Goal: Transaction & Acquisition: Purchase product/service

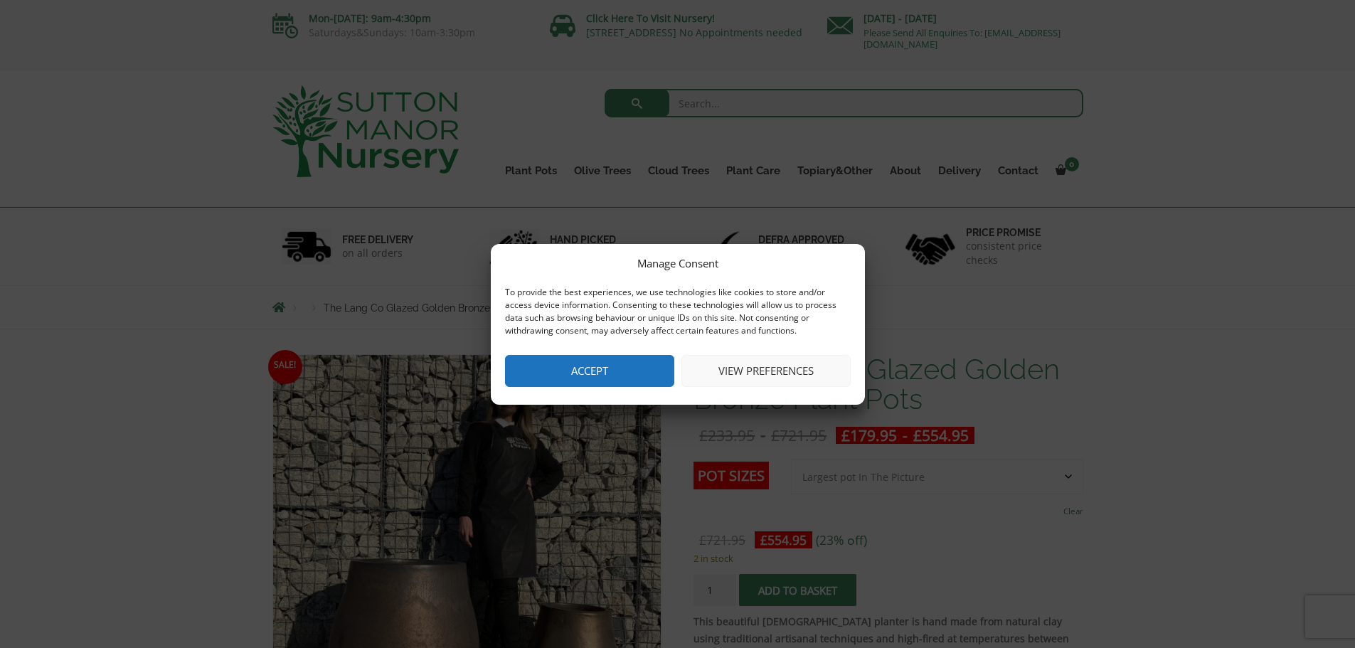
click at [808, 363] on button "View preferences" at bounding box center [765, 371] width 169 height 32
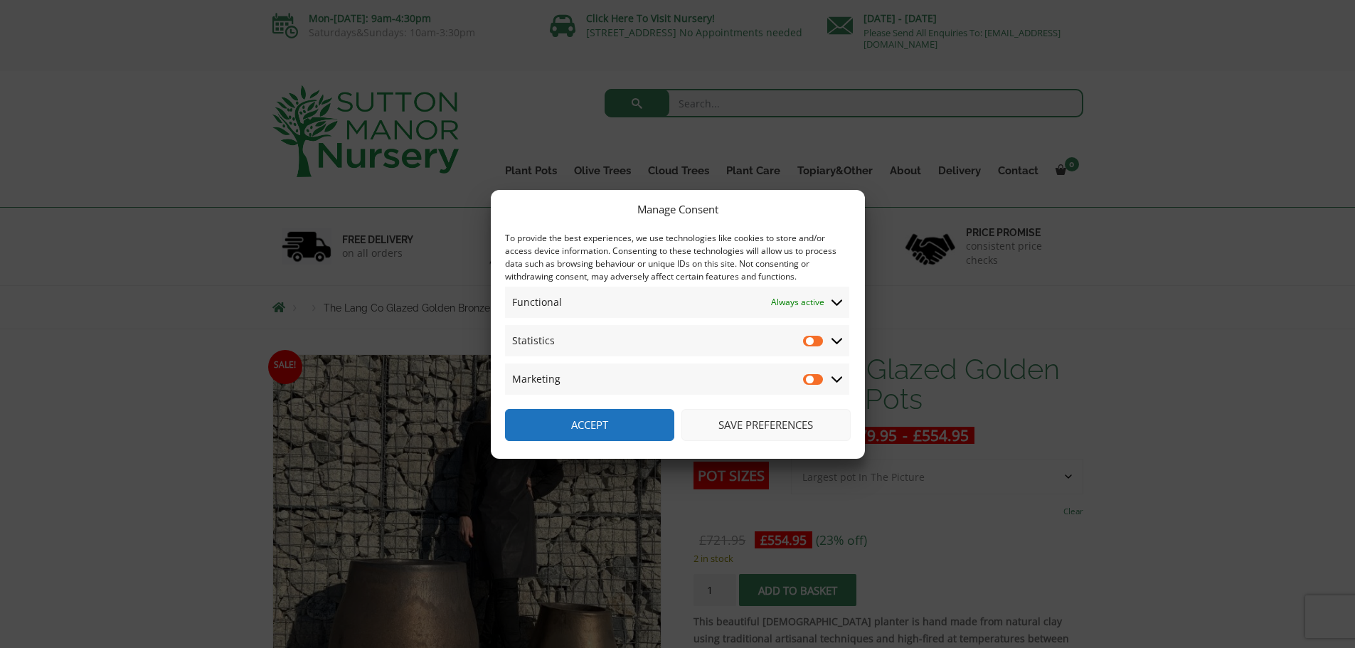
click at [745, 430] on button "Save preferences" at bounding box center [765, 425] width 169 height 32
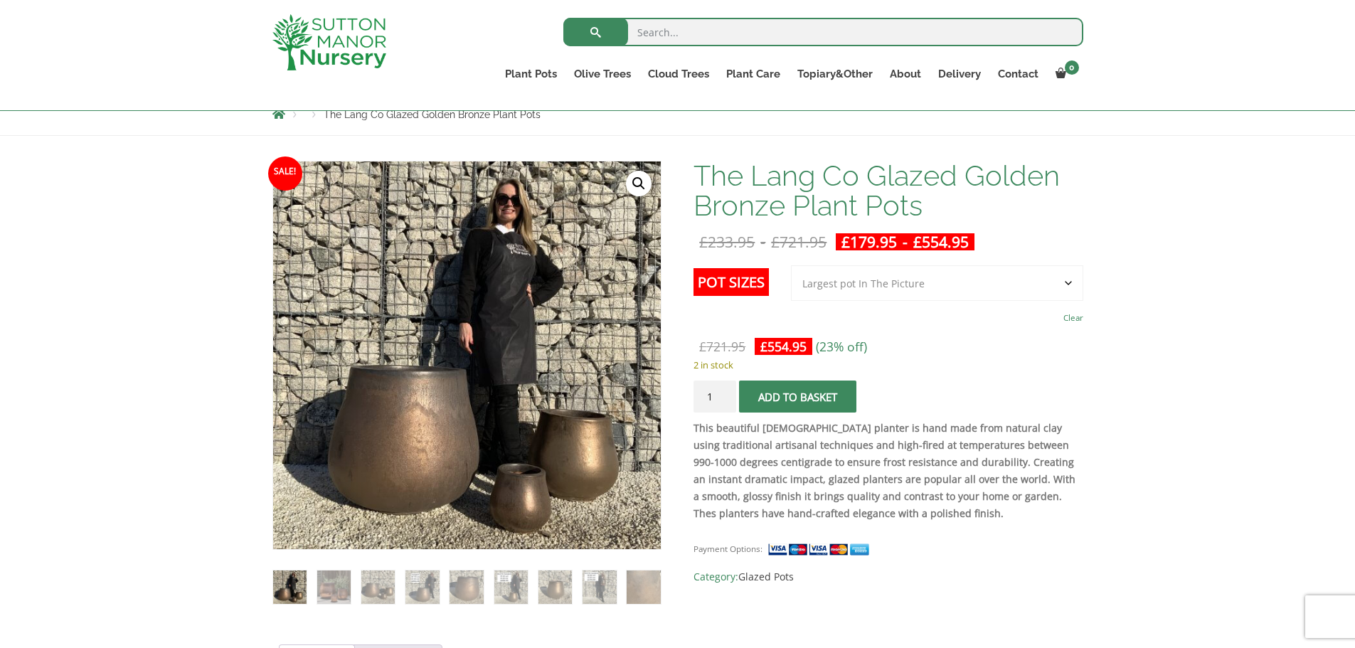
scroll to position [142, 0]
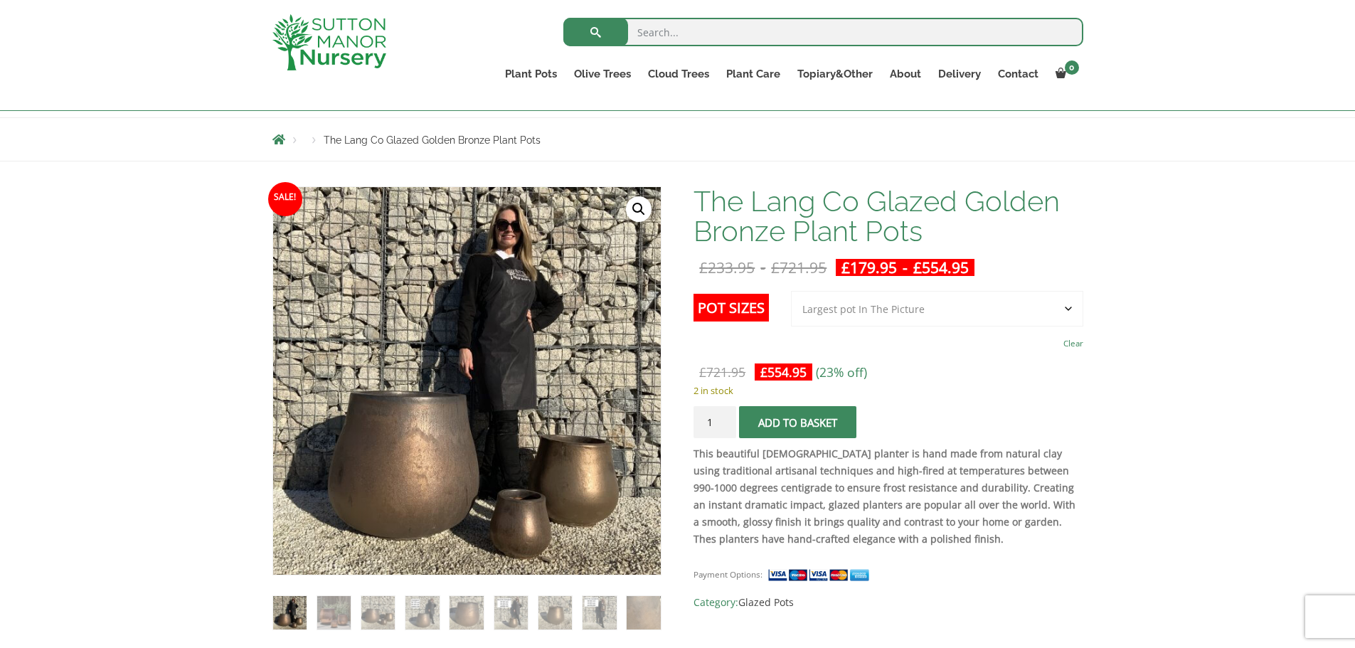
click at [942, 314] on select "Choose an option 3rd to Largest Pot In The Picture 2nd to Largest Pot In The Pi…" at bounding box center [937, 309] width 292 height 36
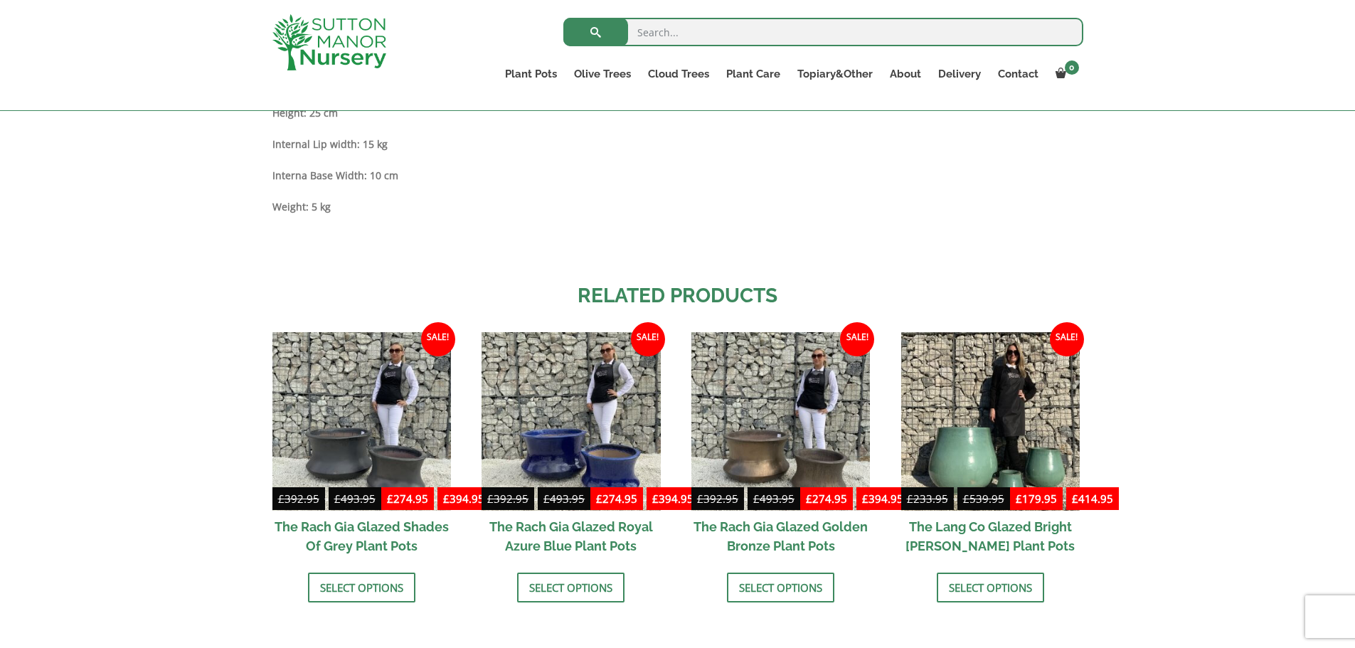
scroll to position [1351, 0]
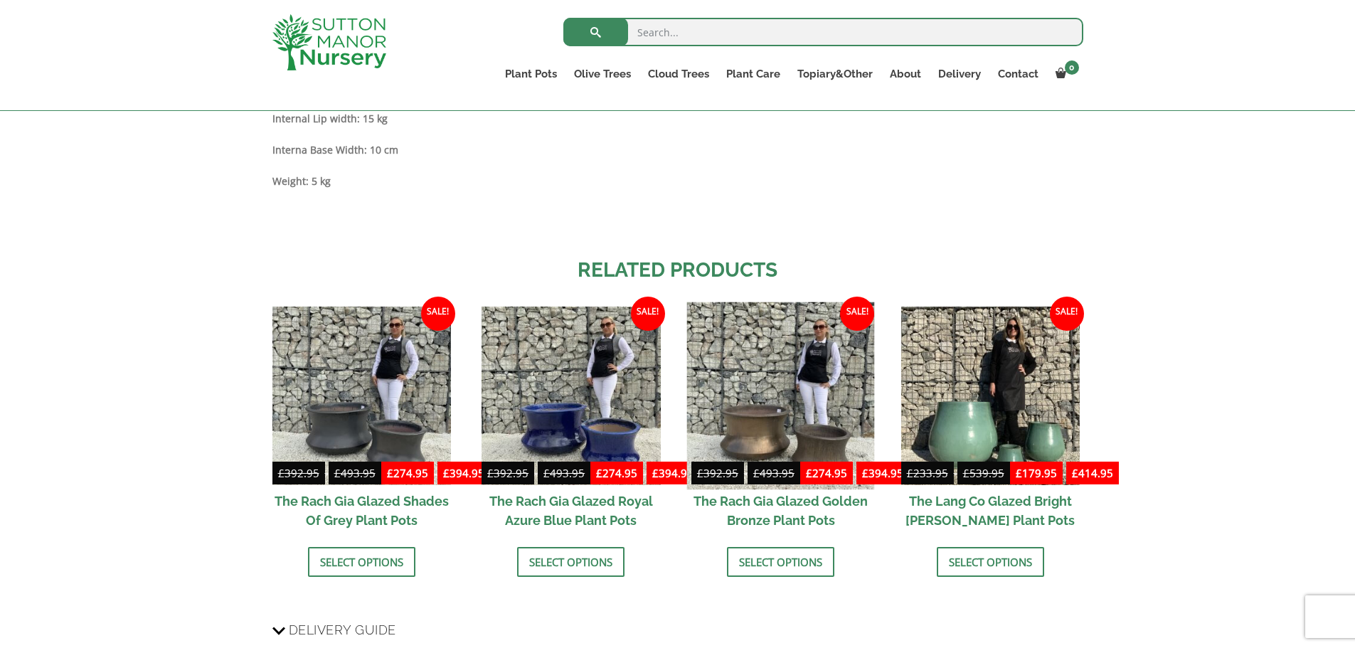
click at [807, 421] on img at bounding box center [781, 396] width 188 height 188
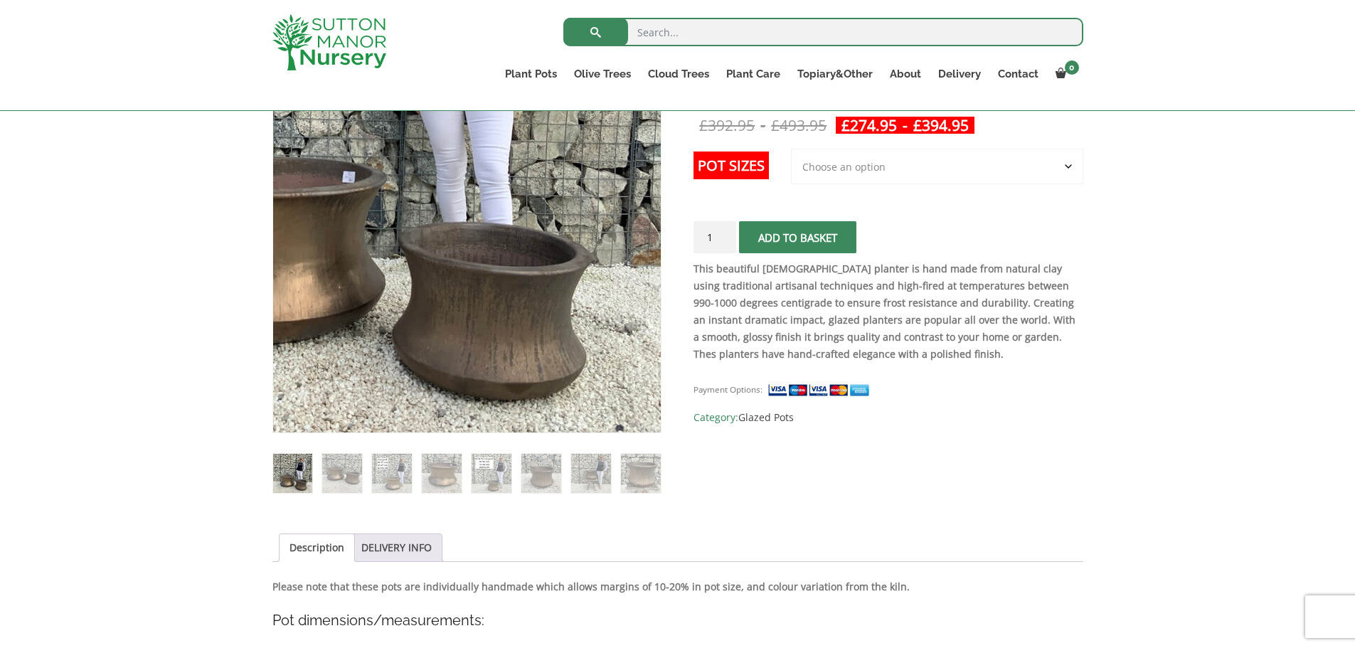
scroll to position [213, 0]
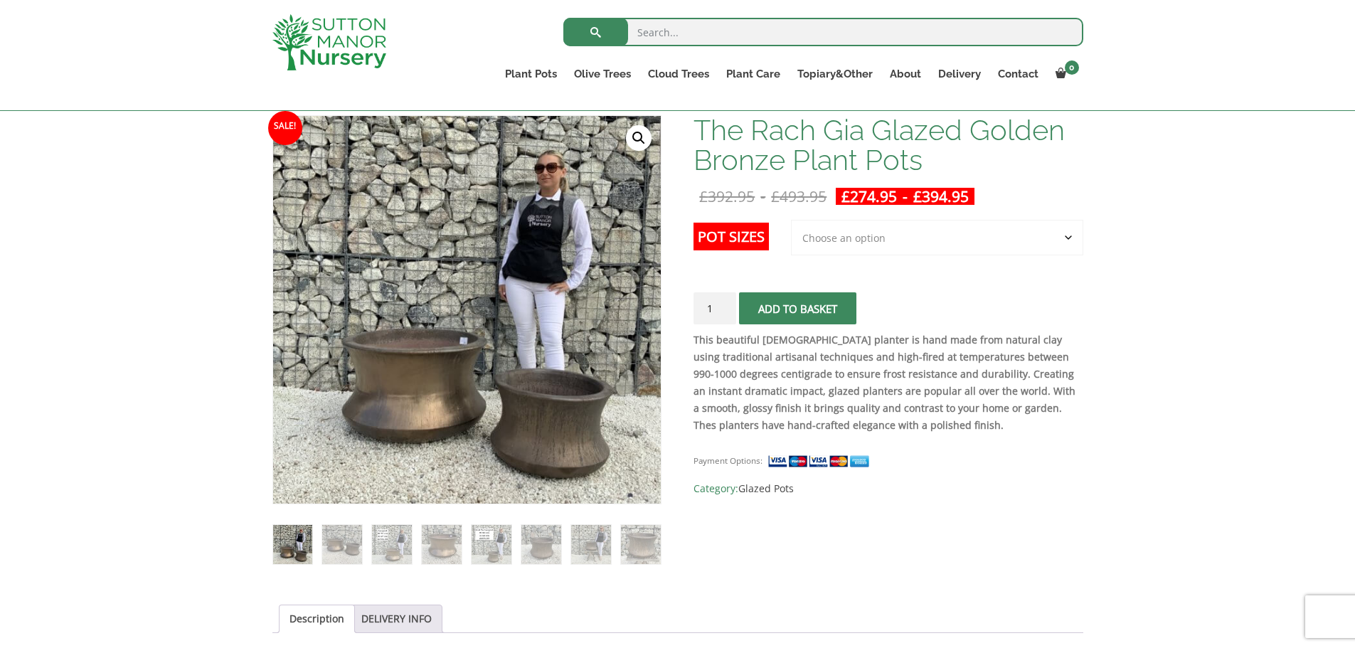
click at [770, 158] on h1 "The Rach Gia Glazed Golden Bronze Plant Pots" at bounding box center [887, 145] width 389 height 60
click at [838, 160] on h1 "The Rach Gia Glazed Golden Bronze Plant Pots" at bounding box center [887, 145] width 389 height 60
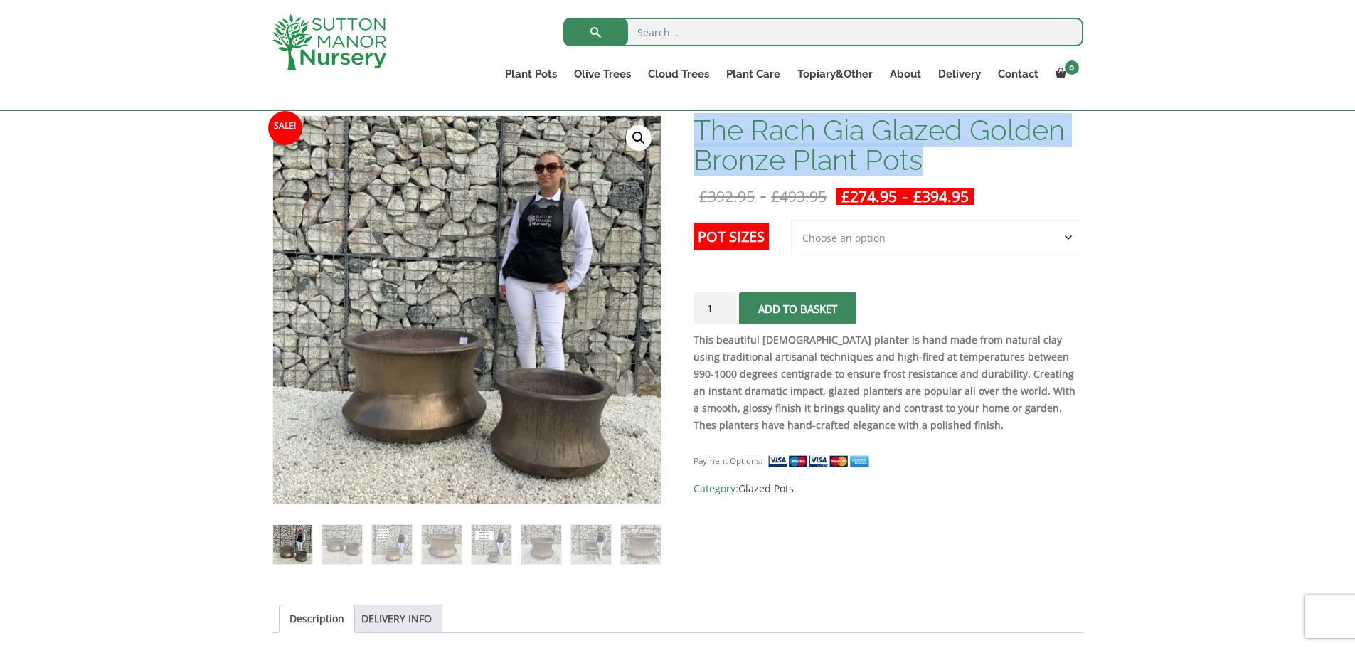
click at [838, 160] on h1 "The Rach Gia Glazed Golden Bronze Plant Pots" at bounding box center [887, 145] width 389 height 60
click at [923, 160] on h1 "The Rach Gia Glazed Golden Bronze Plant Pots" at bounding box center [887, 145] width 389 height 60
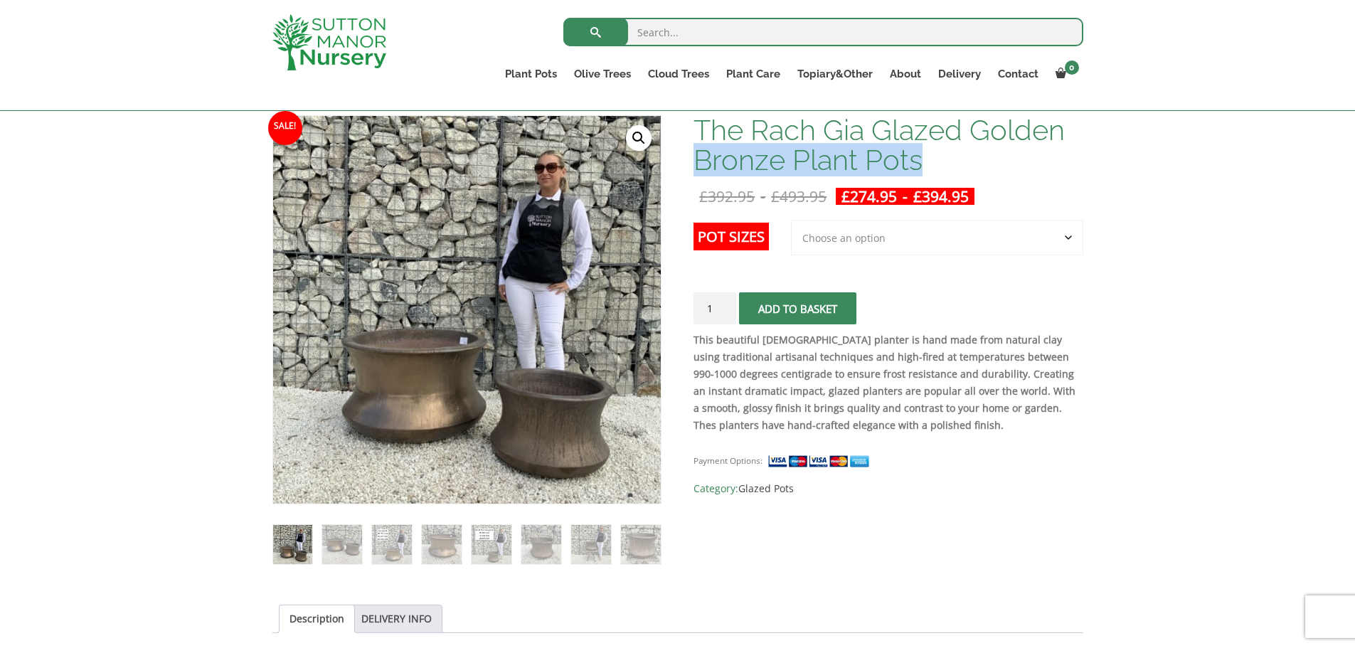
drag, startPoint x: 930, startPoint y: 169, endPoint x: 697, endPoint y: 159, distance: 233.5
click at [697, 159] on h1 "The Rach Gia Glazed Golden Bronze Plant Pots" at bounding box center [887, 145] width 389 height 60
click at [753, 40] on input "search" at bounding box center [823, 32] width 520 height 28
paste input "Bronze Plant Pots"
type input "Bronze Plant Pots"
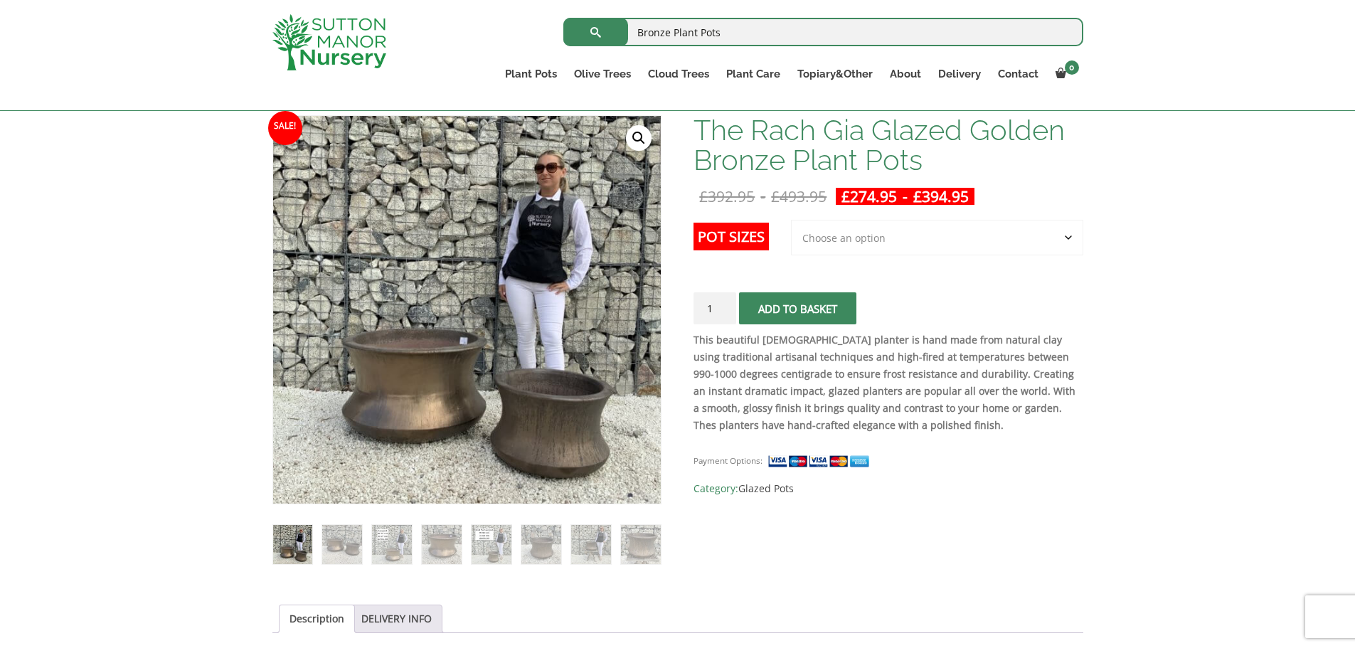
click at [563, 18] on button "submit" at bounding box center [595, 32] width 65 height 28
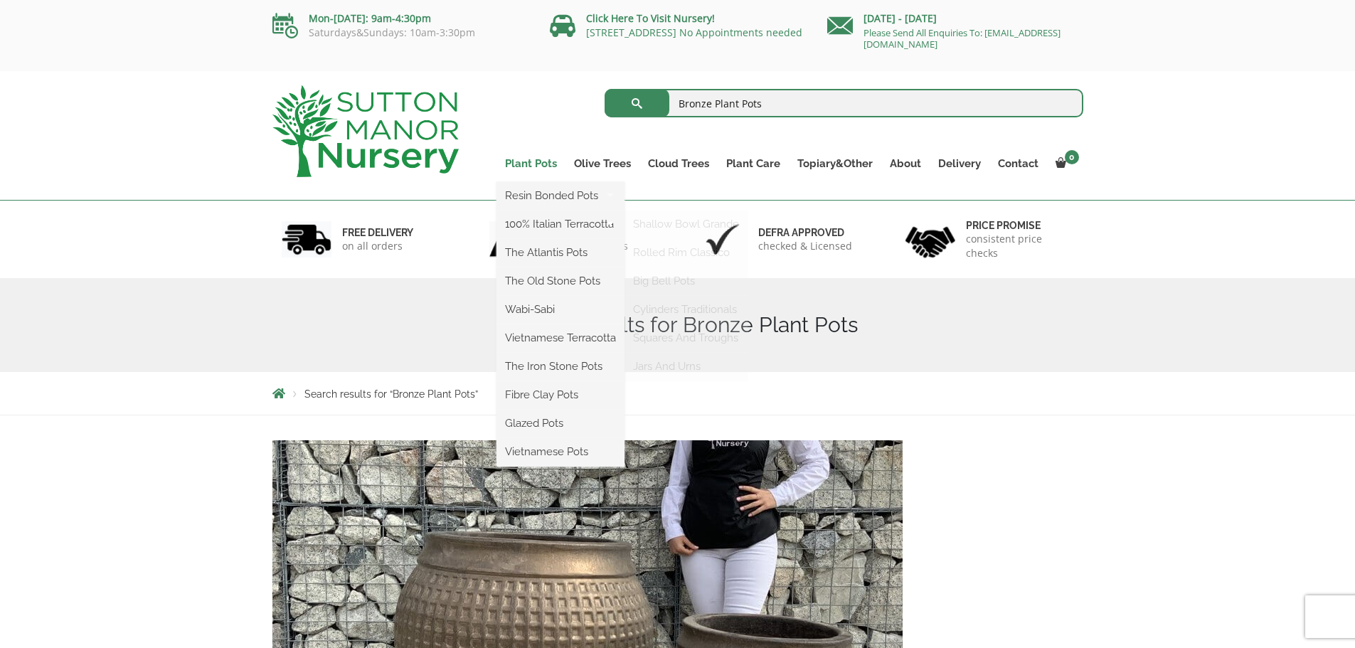
click at [536, 166] on link "Plant Pots" at bounding box center [530, 164] width 69 height 20
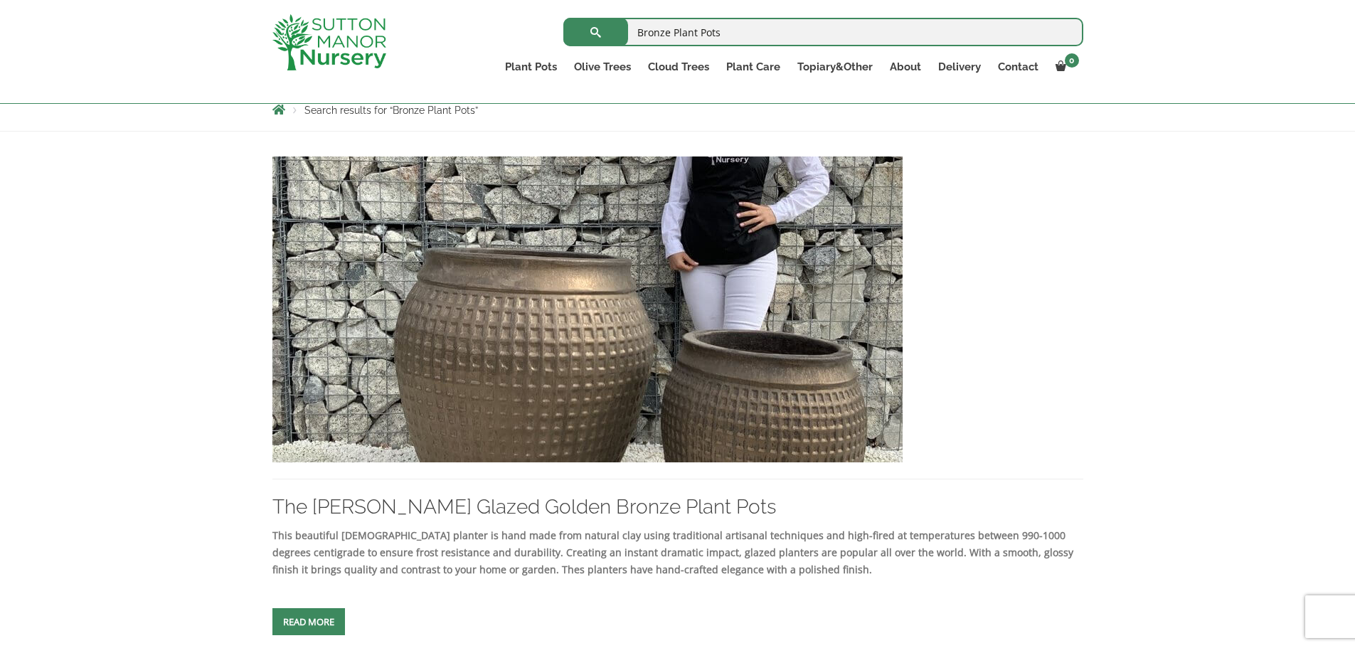
scroll to position [284, 0]
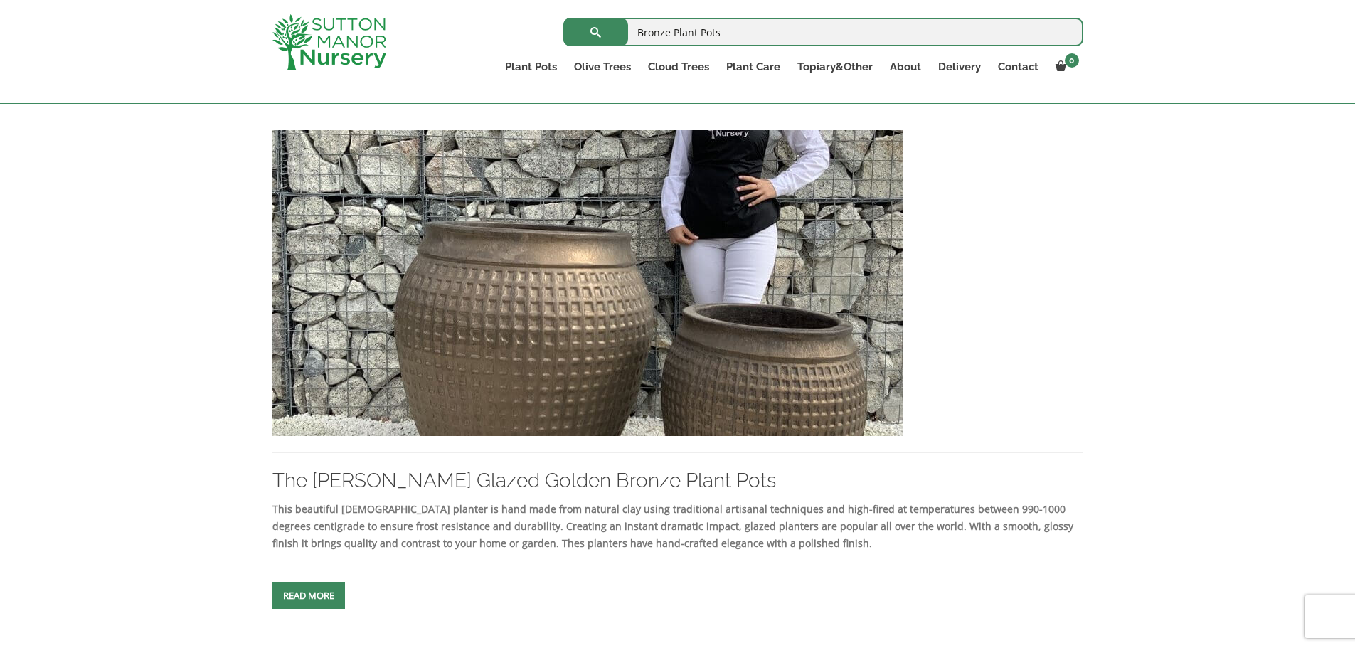
click at [638, 370] on img at bounding box center [587, 283] width 630 height 306
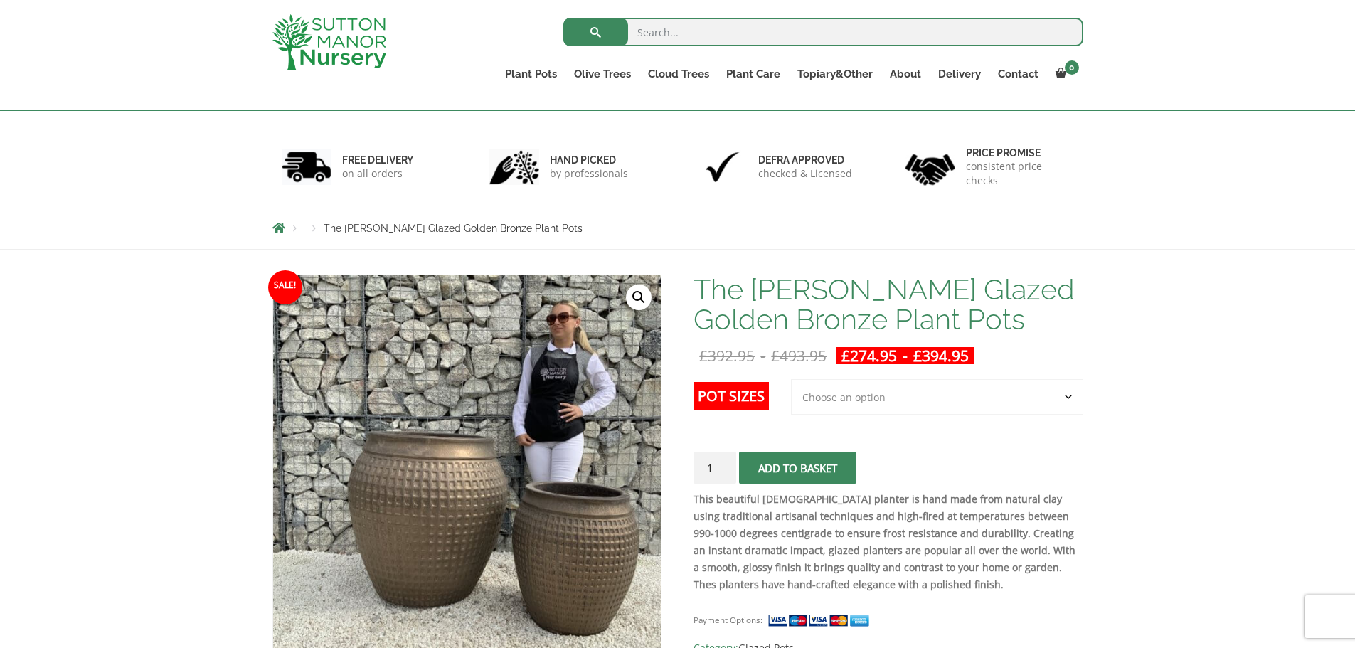
scroll to position [213, 0]
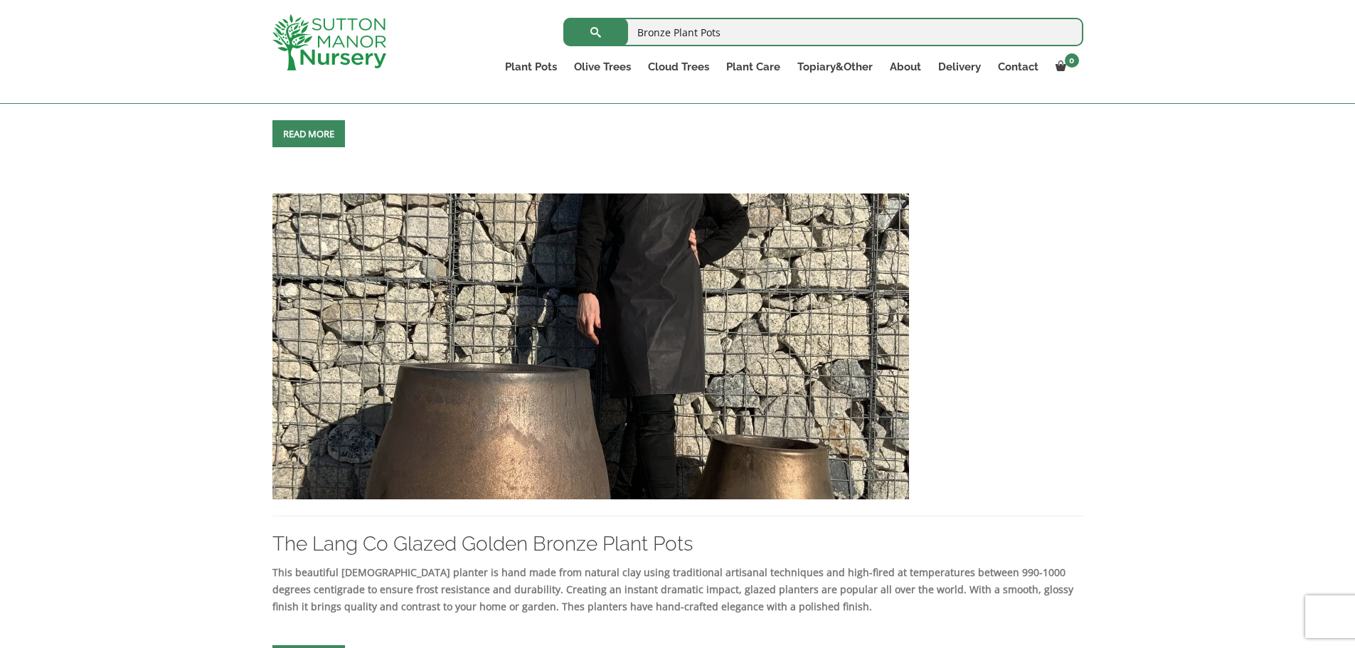
scroll to position [1493, 0]
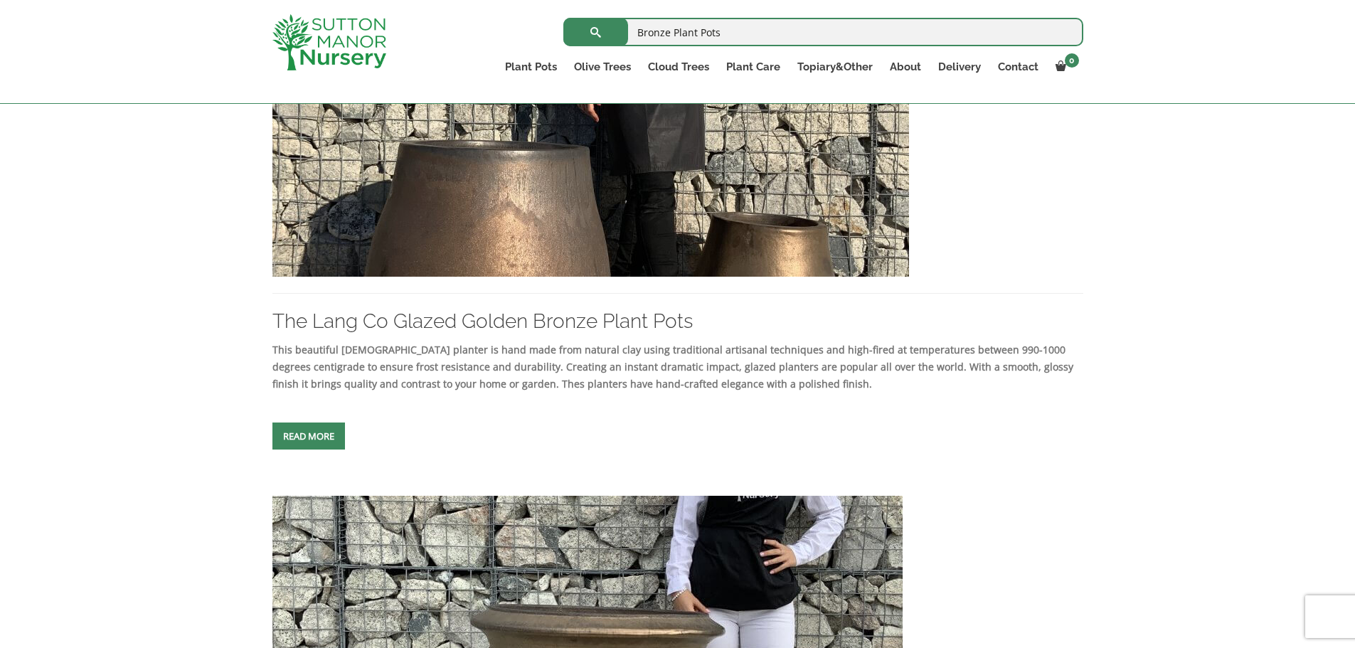
click at [679, 220] on img at bounding box center [590, 124] width 636 height 306
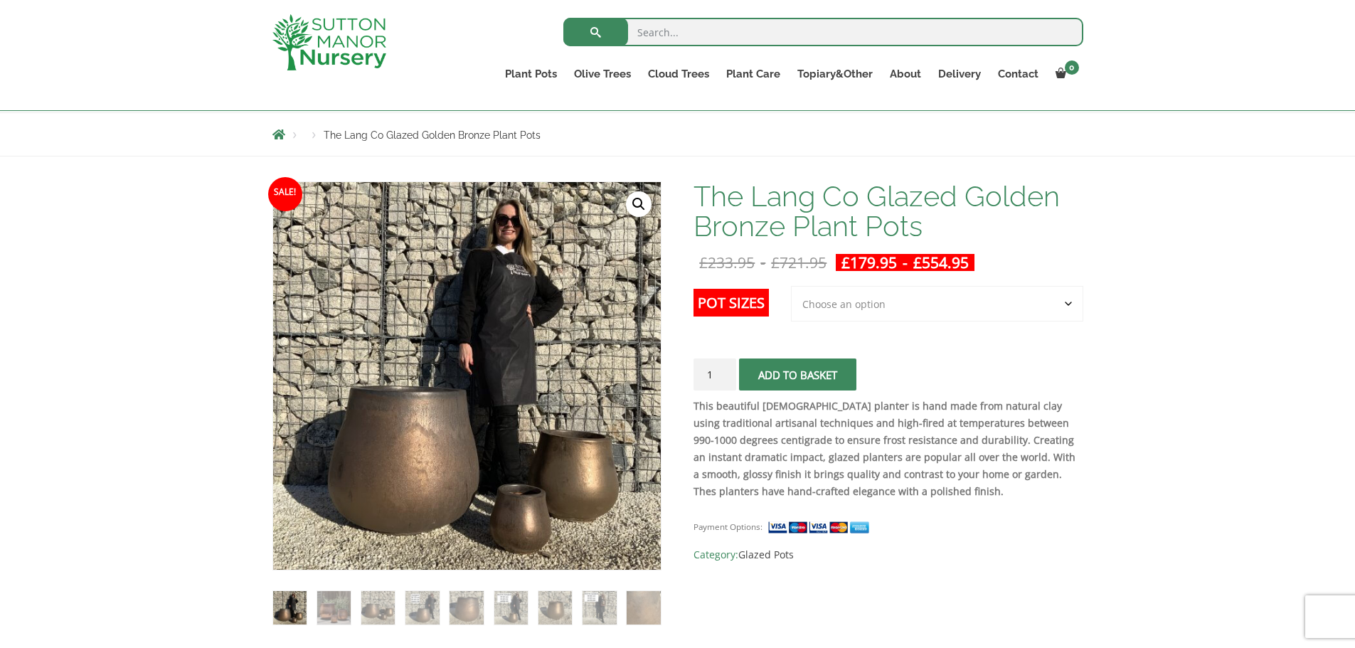
scroll to position [356, 0]
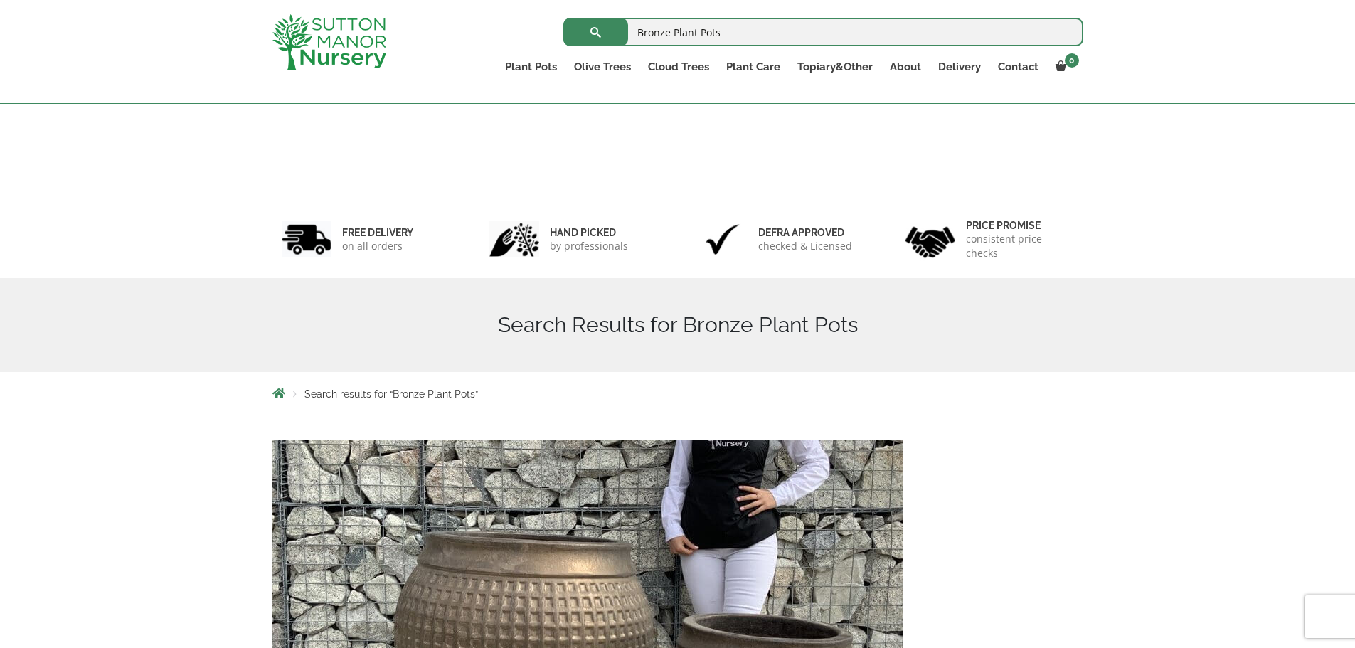
scroll to position [1520, 0]
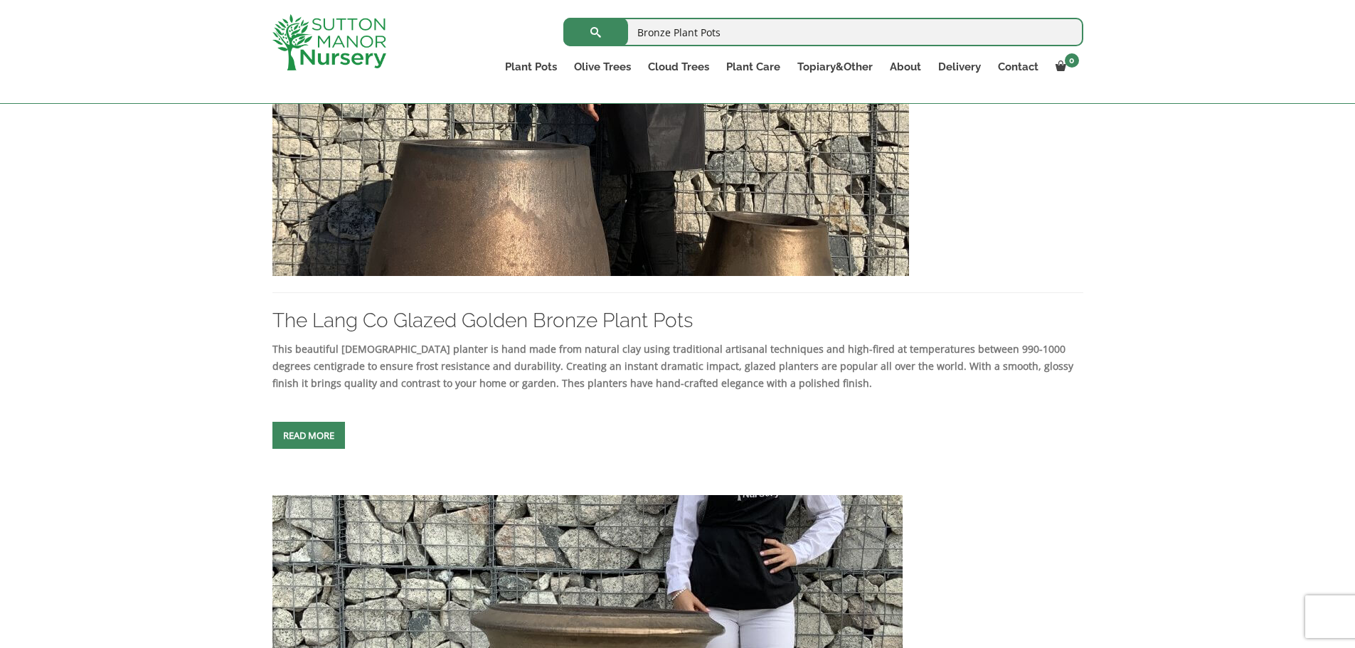
click at [436, 212] on img at bounding box center [590, 123] width 636 height 306
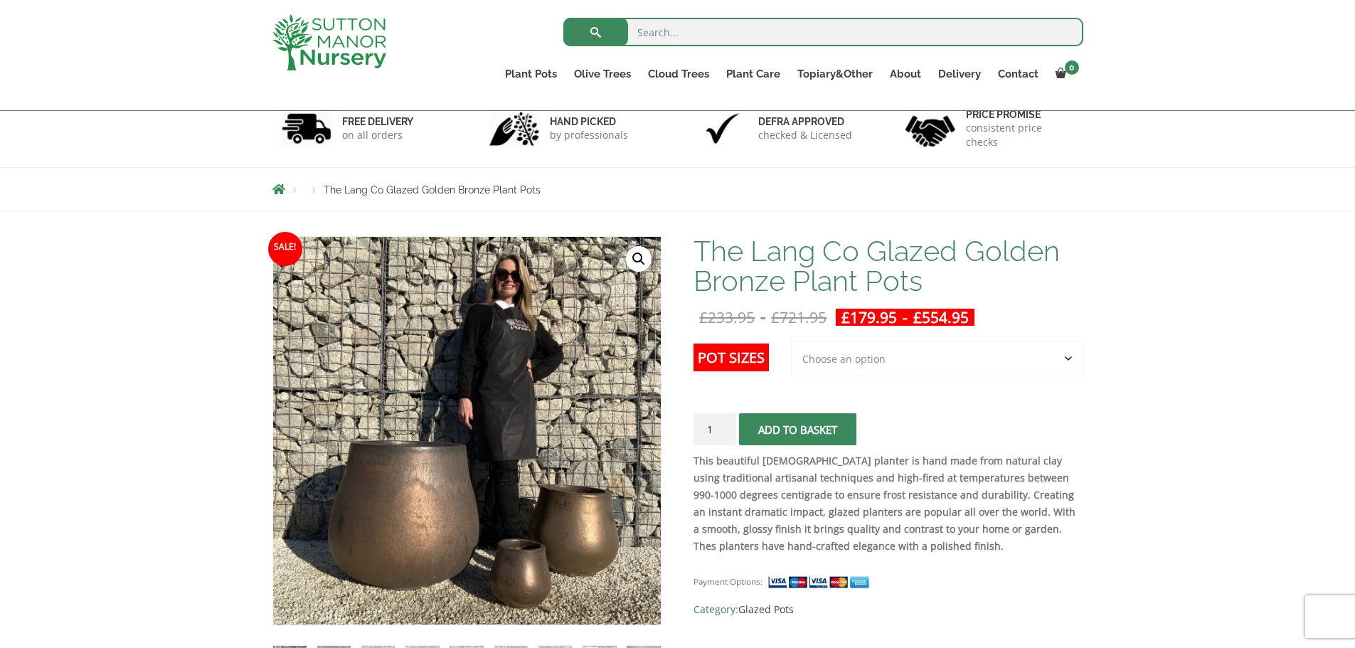
scroll to position [356, 0]
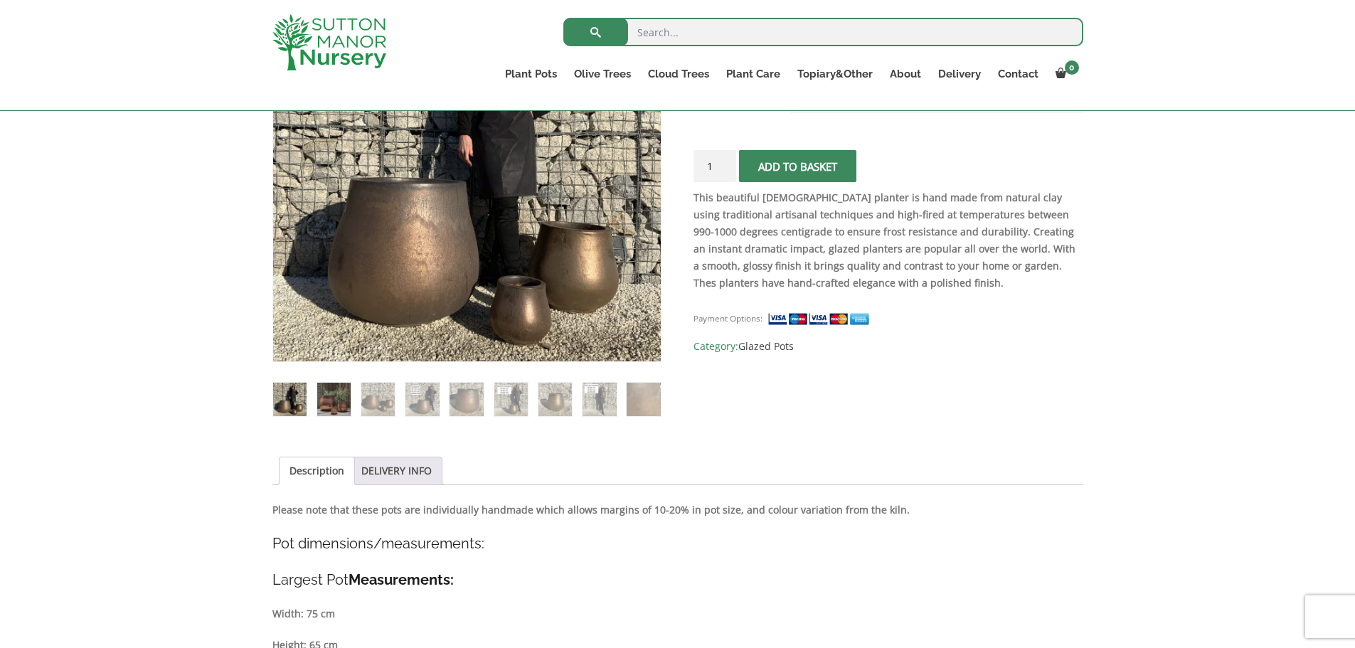
click at [348, 404] on img at bounding box center [333, 399] width 33 height 33
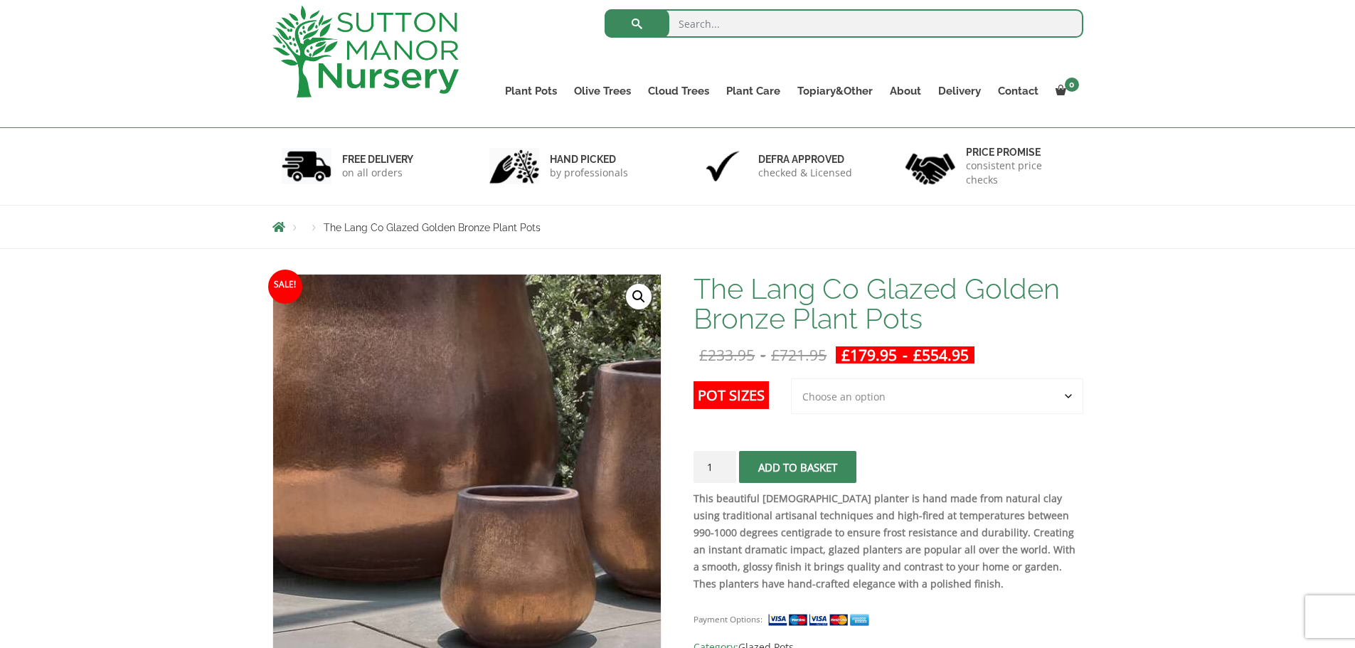
scroll to position [71, 0]
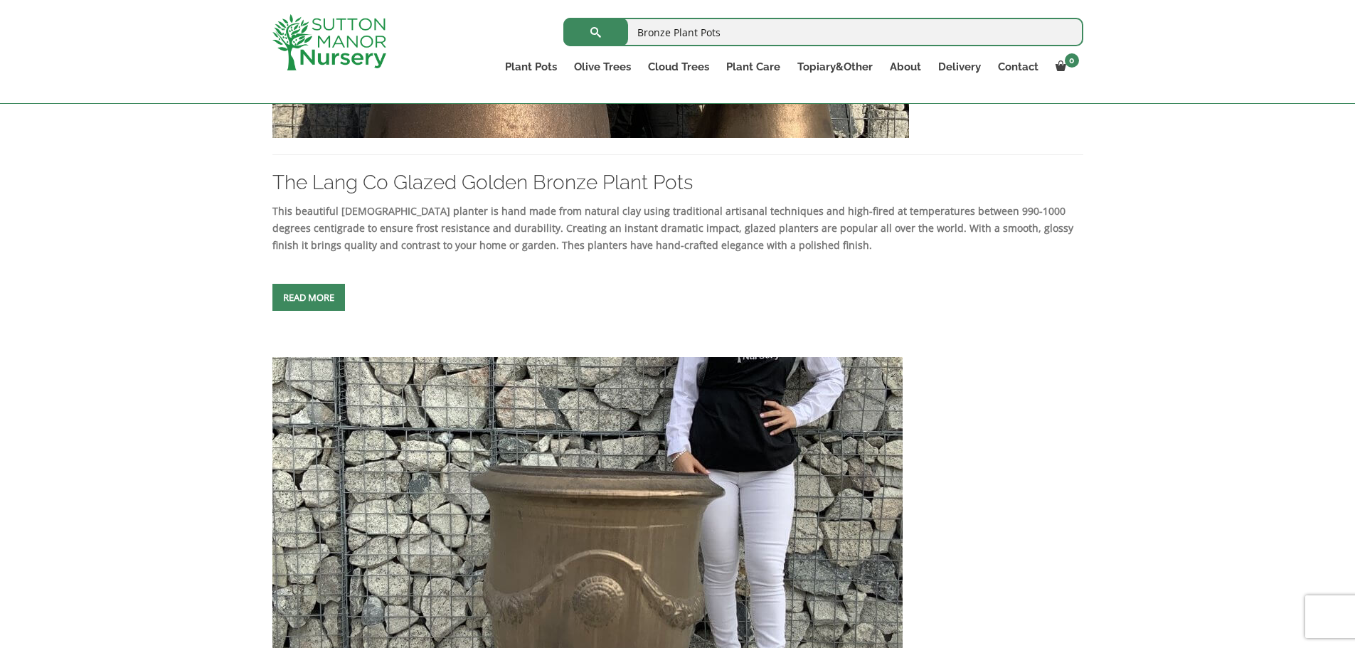
scroll to position [1850, 0]
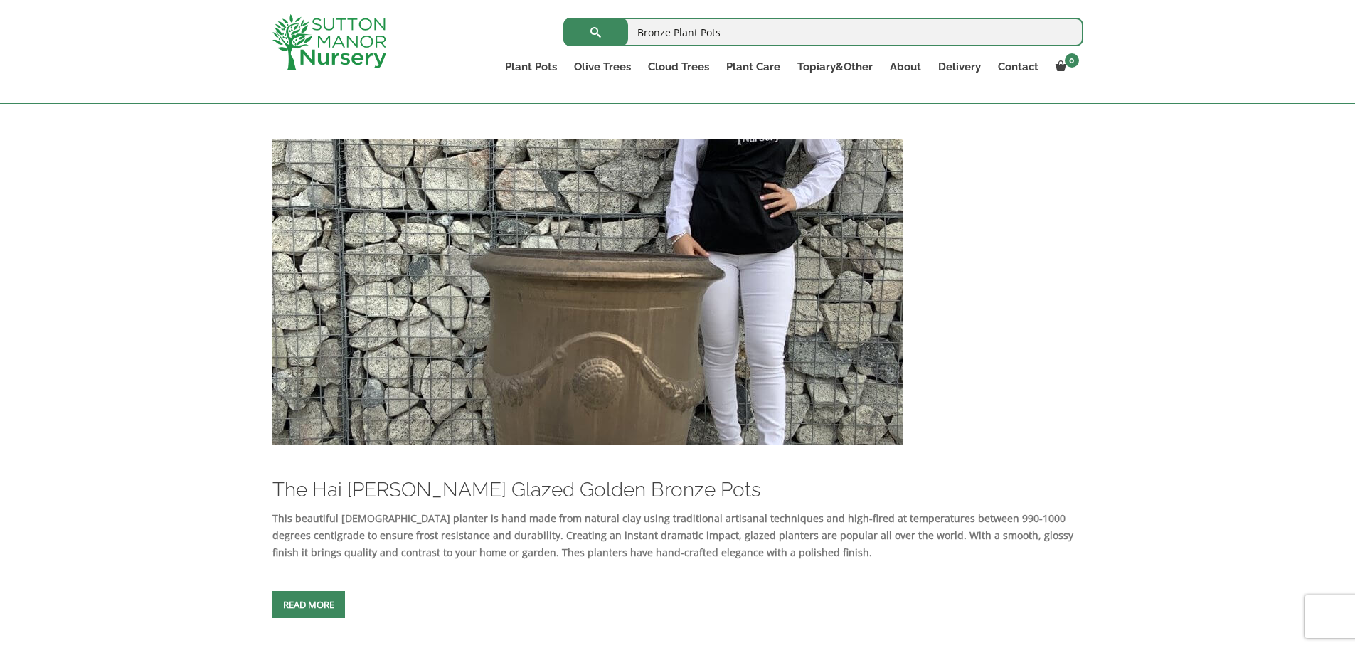
click at [525, 371] on img at bounding box center [587, 292] width 630 height 306
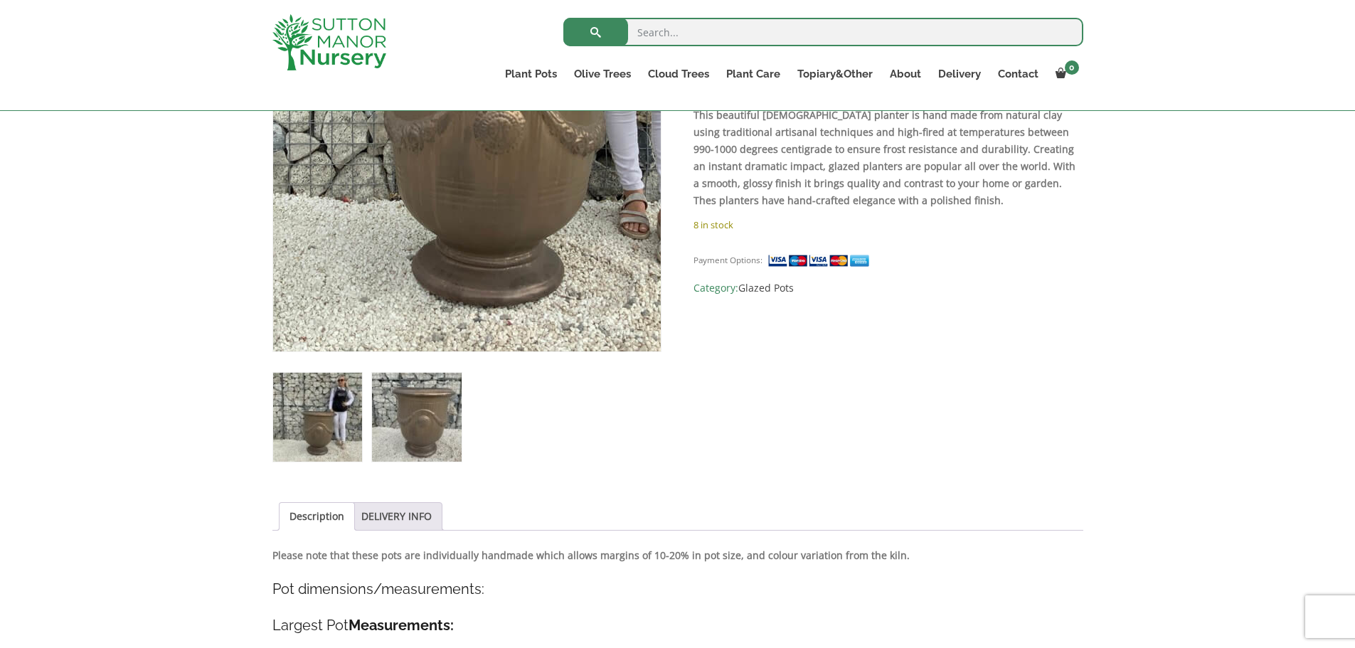
scroll to position [356, 0]
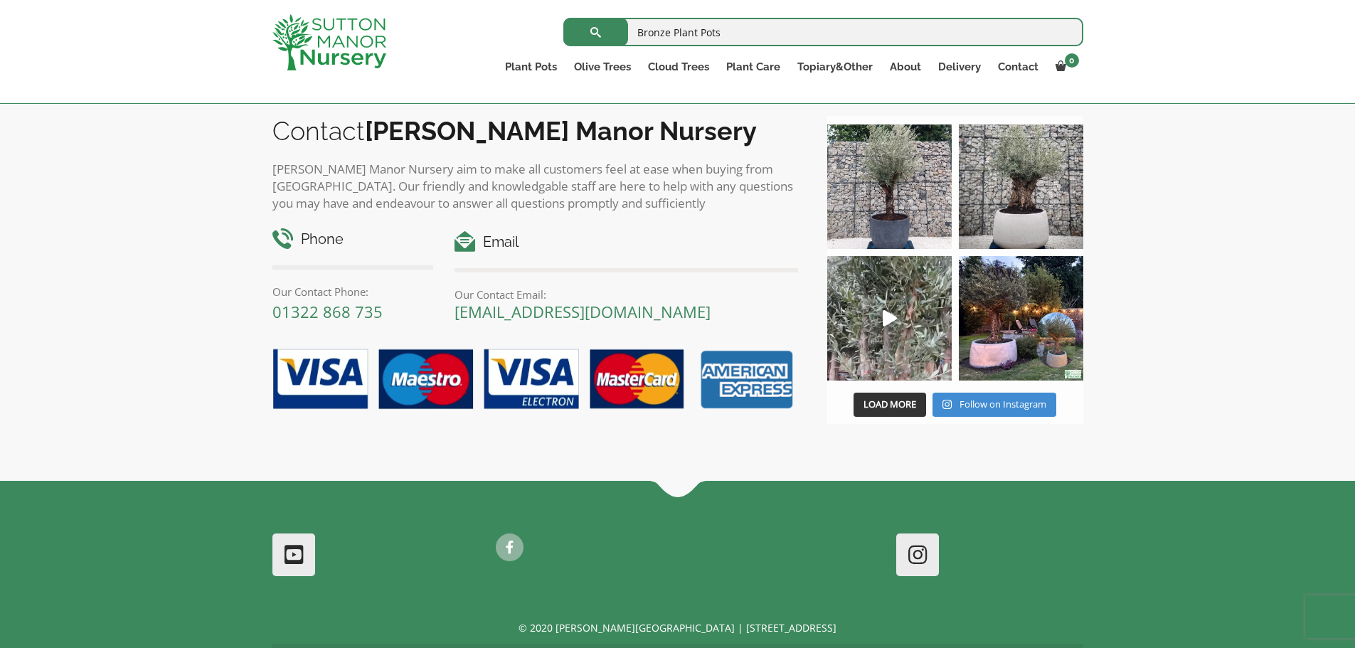
scroll to position [2134, 0]
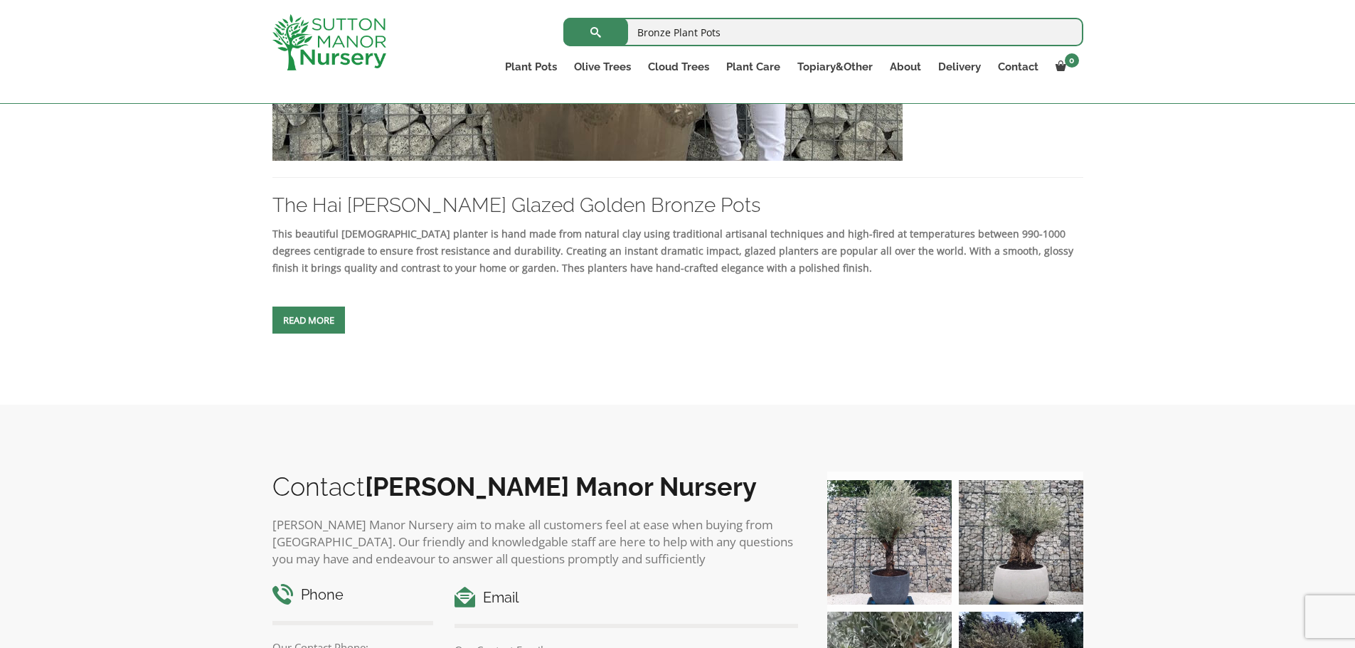
click at [300, 301] on div "This beautiful [DEMOGRAPHIC_DATA] planter is hand made from natural clay using …" at bounding box center [677, 281] width 811 height 113
click at [327, 329] on link "Read more" at bounding box center [308, 320] width 73 height 27
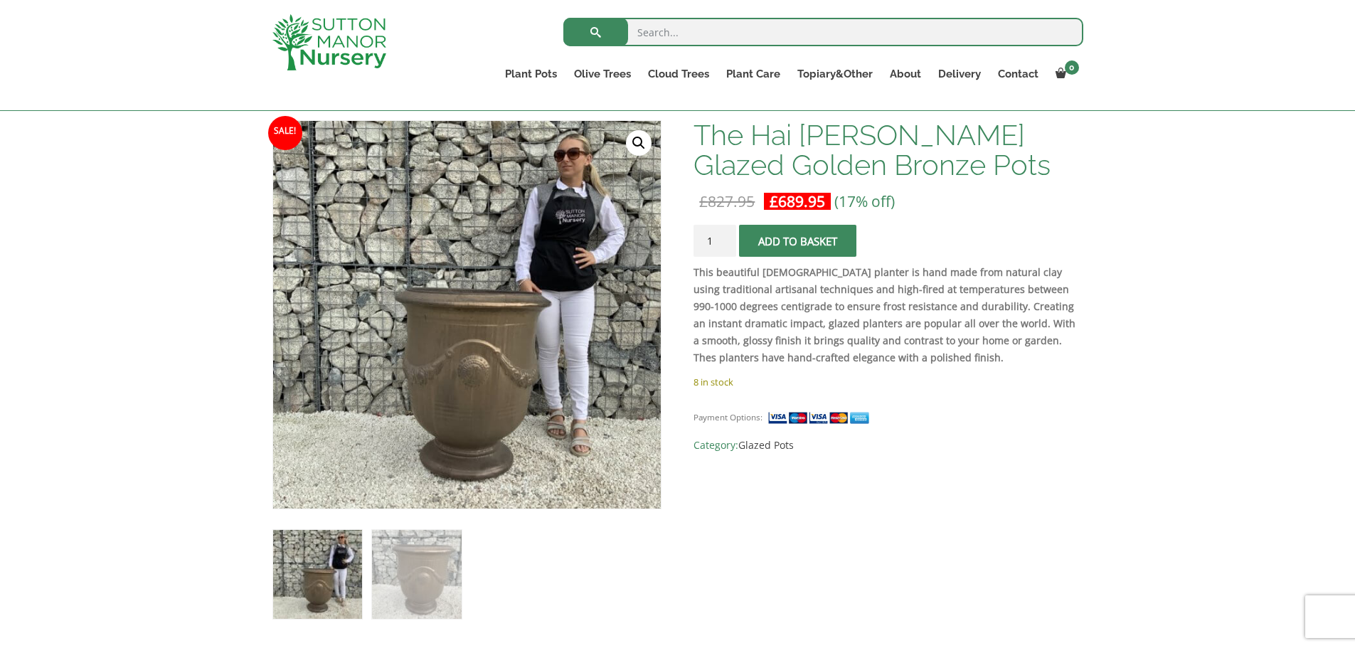
scroll to position [356, 0]
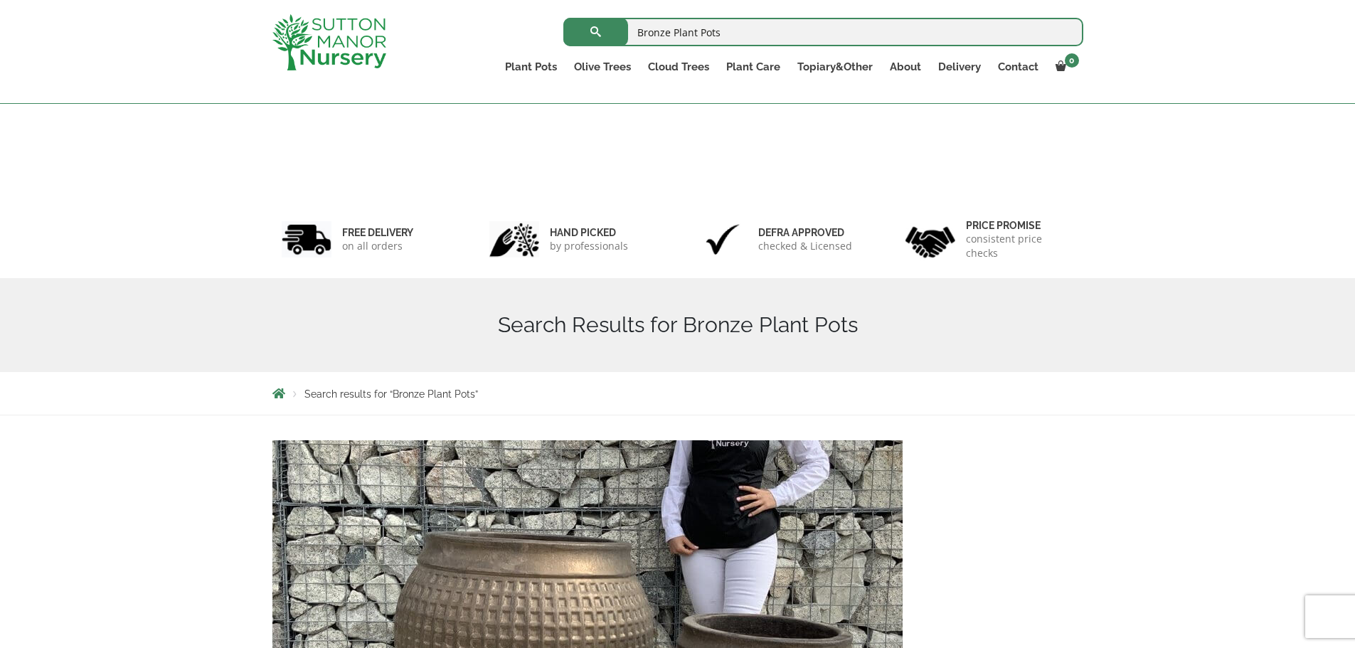
scroll to position [2160, 0]
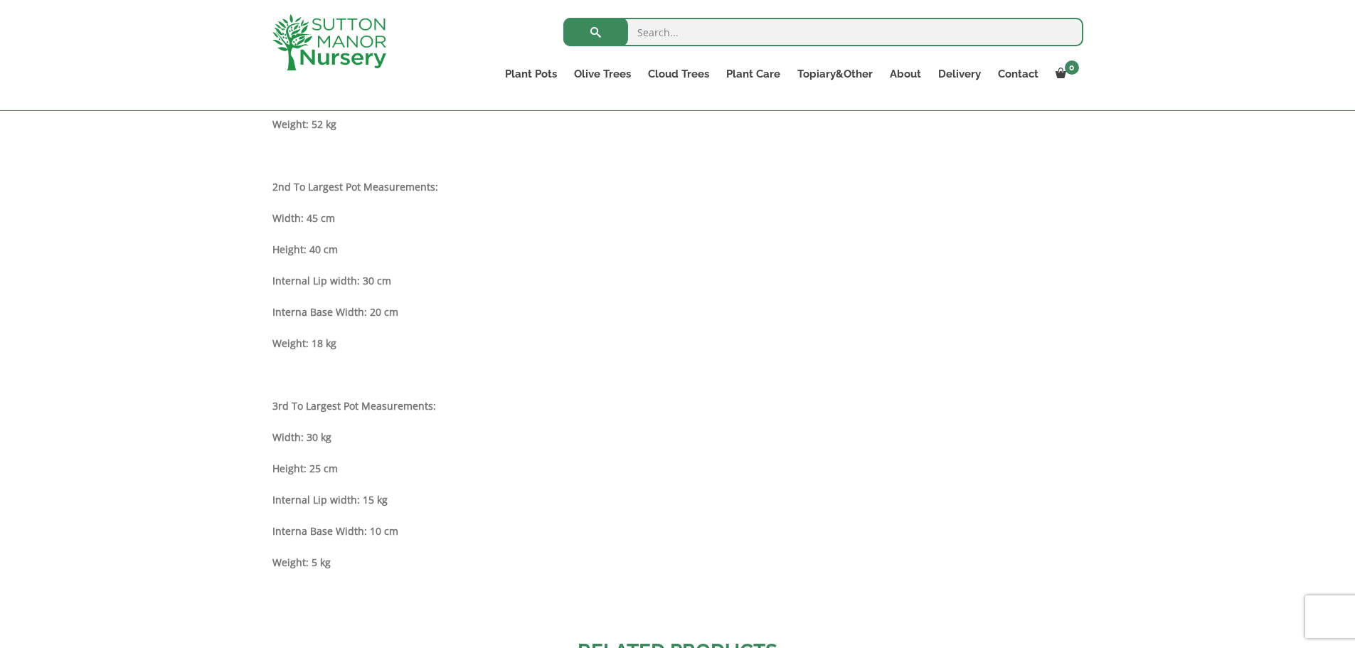
scroll to position [1280, 0]
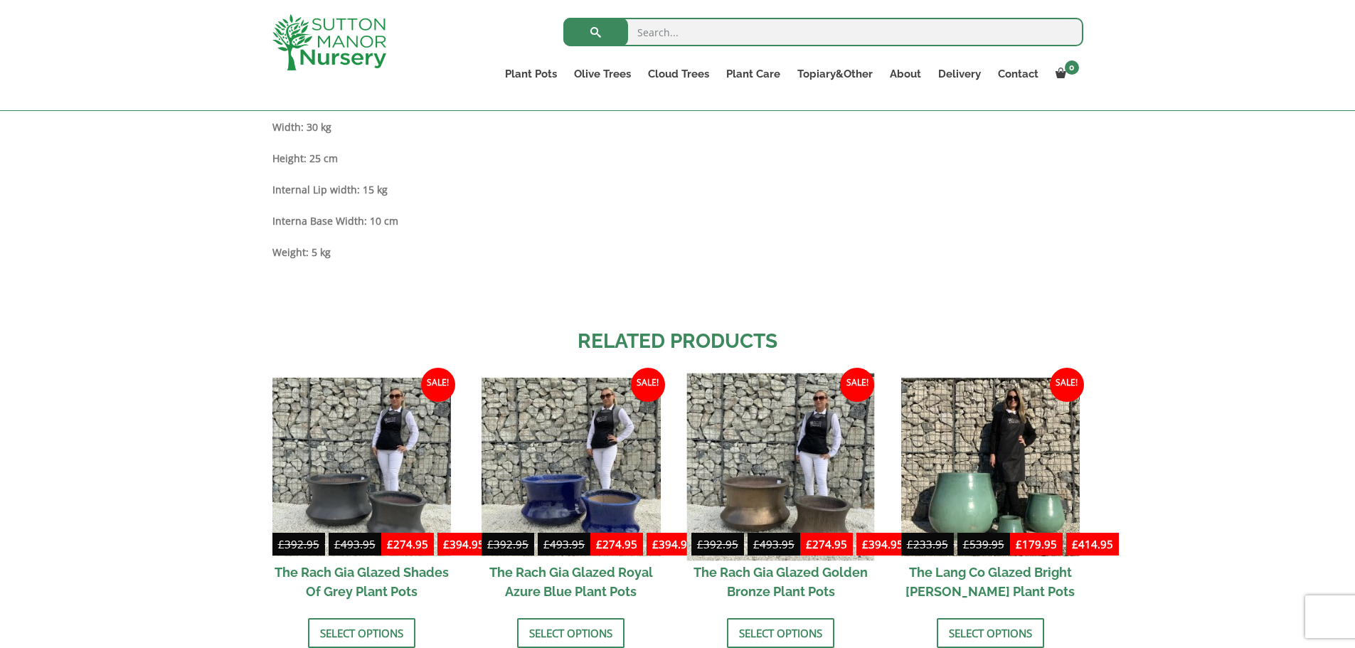
click at [824, 442] on img at bounding box center [781, 467] width 188 height 188
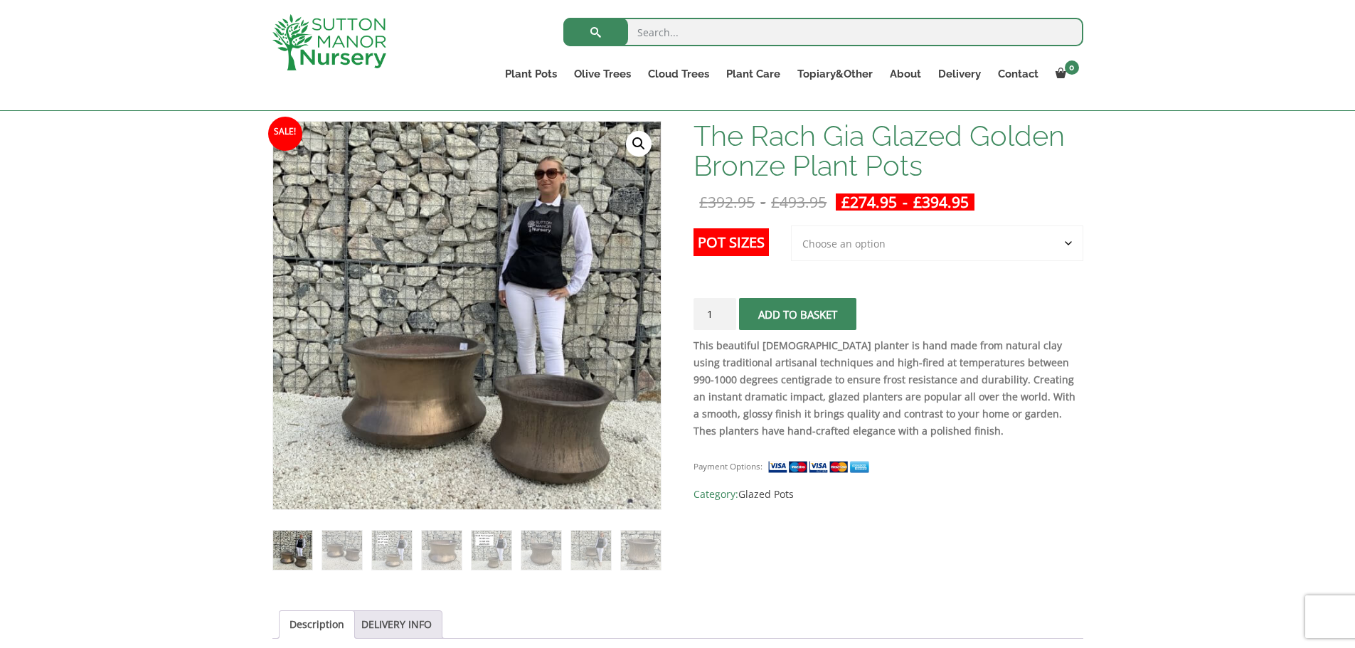
scroll to position [284, 0]
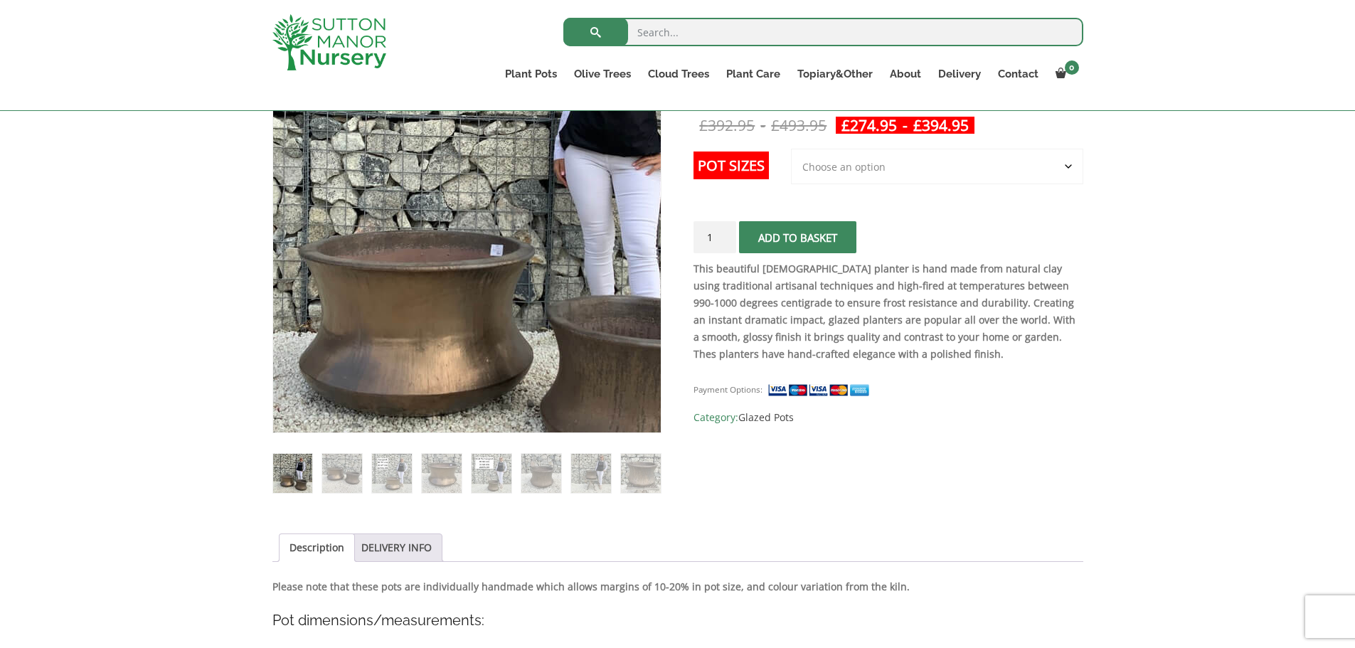
drag, startPoint x: 410, startPoint y: 301, endPoint x: 309, endPoint y: 481, distance: 206.9
click at [307, 482] on img at bounding box center [292, 473] width 39 height 39
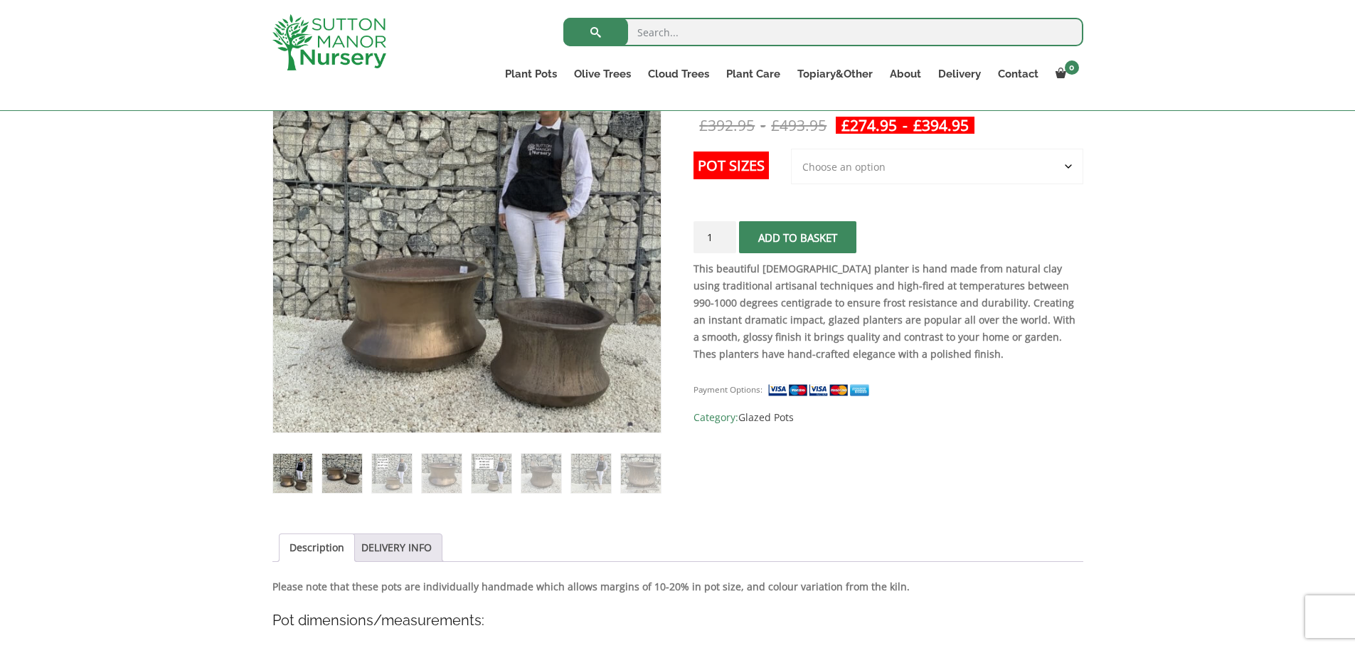
click at [336, 477] on img at bounding box center [341, 473] width 39 height 39
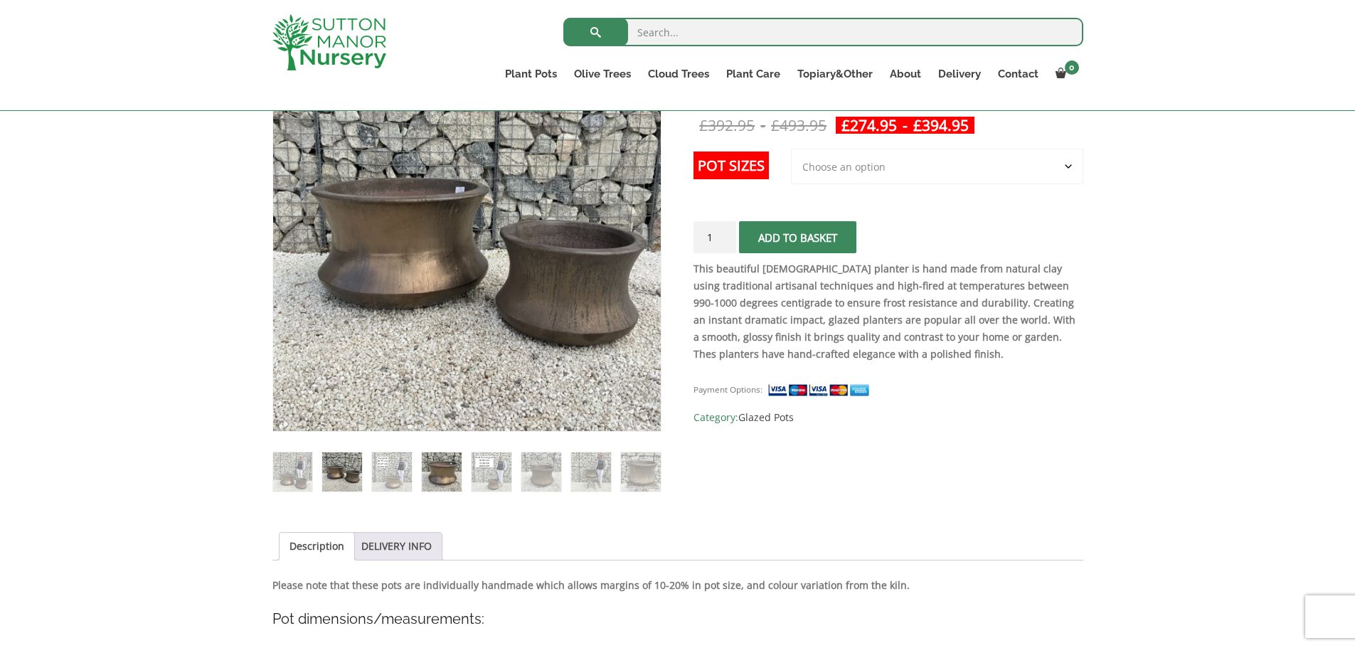
click at [441, 476] on img at bounding box center [441, 471] width 39 height 39
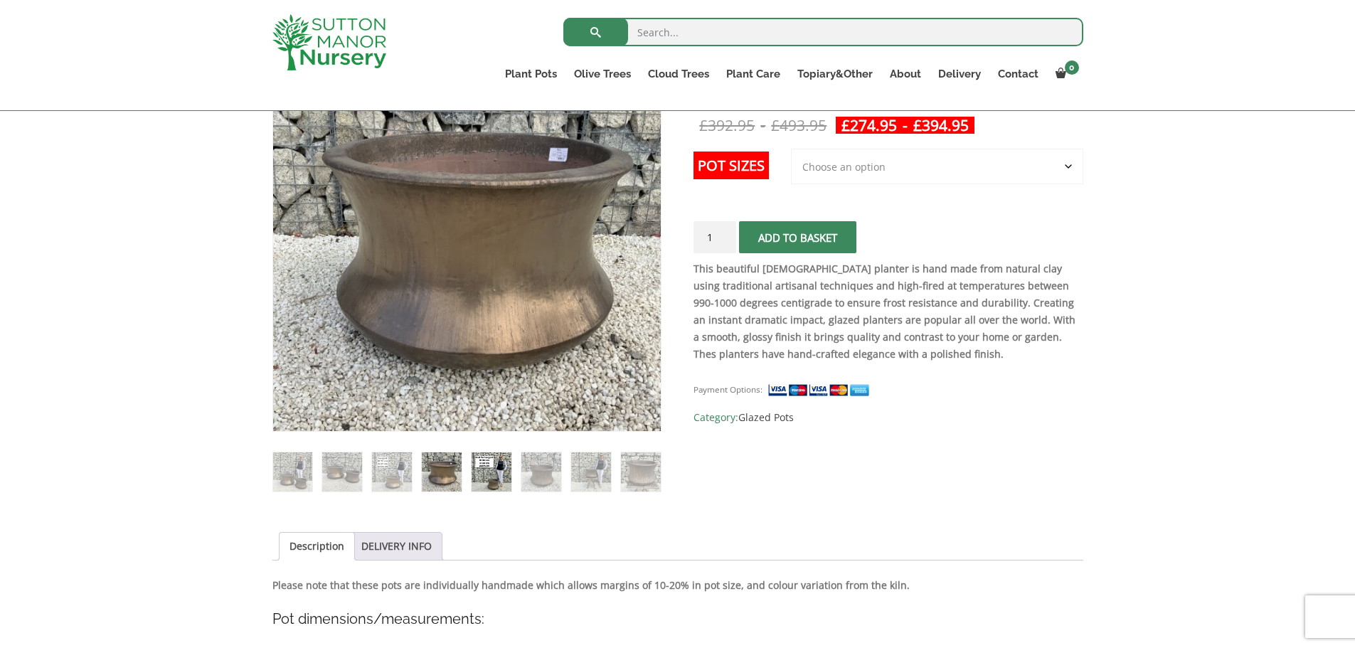
click at [506, 479] on img at bounding box center [491, 471] width 39 height 39
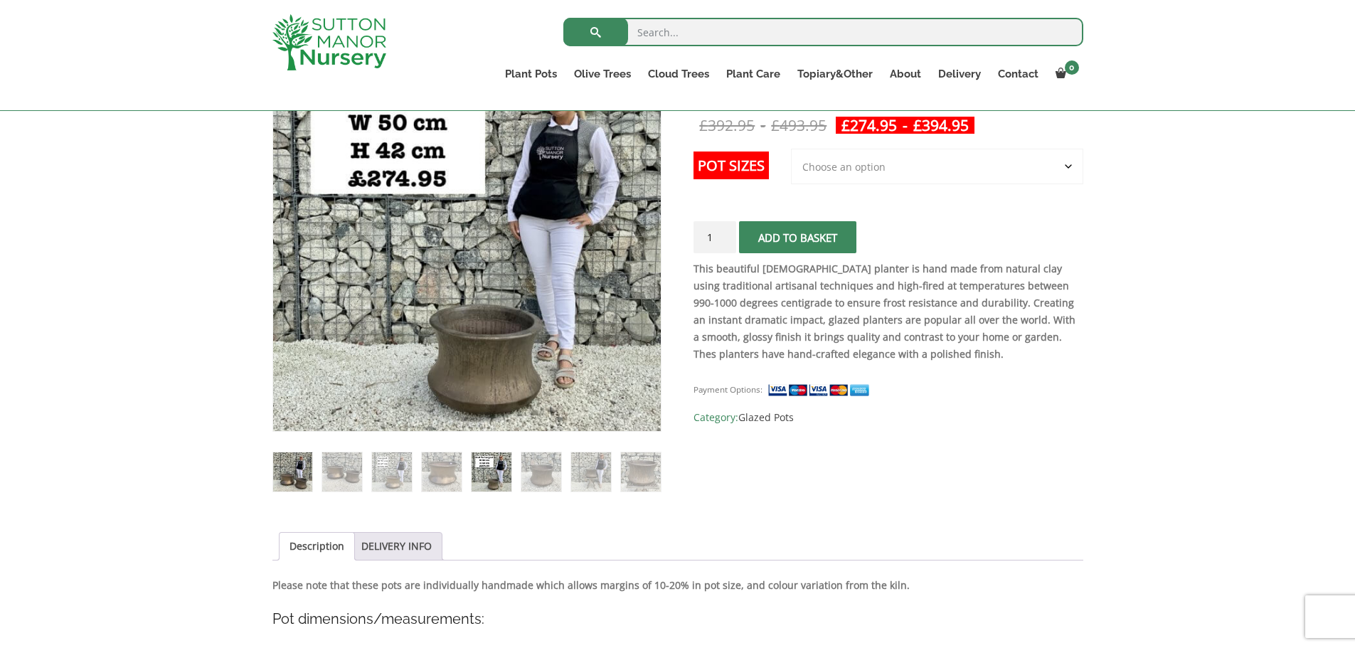
click at [309, 482] on img at bounding box center [292, 471] width 39 height 39
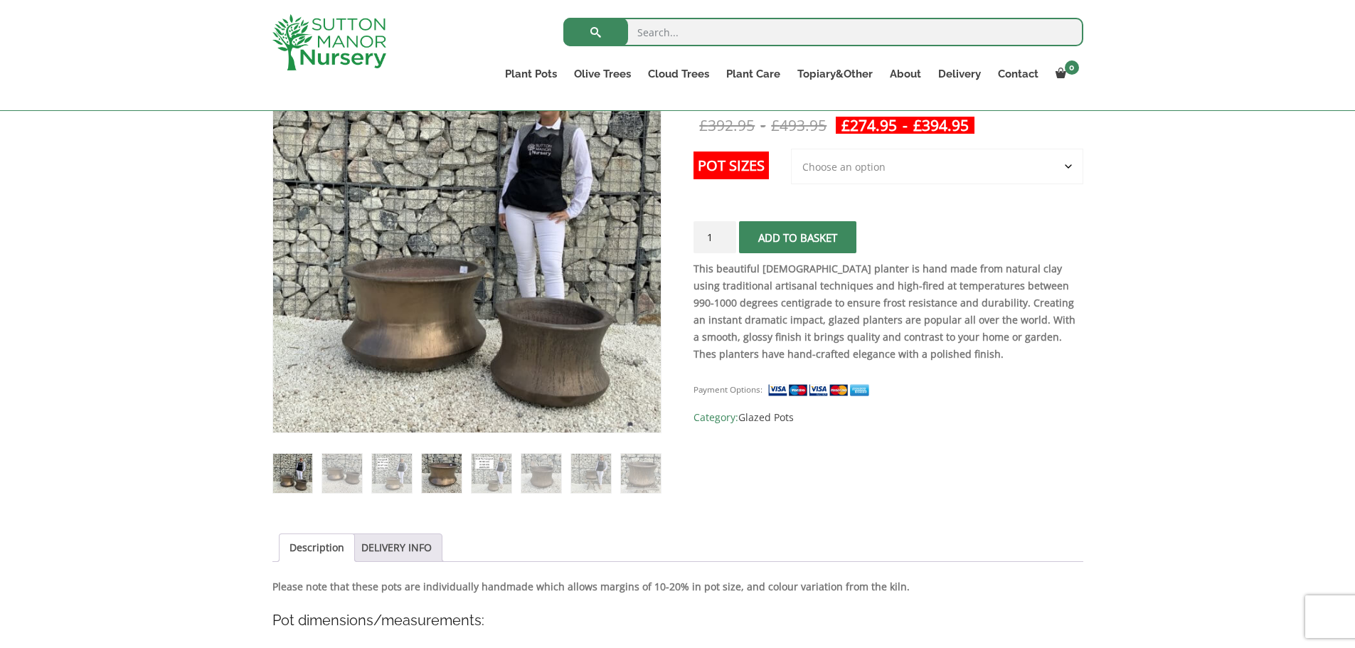
click at [444, 481] on img at bounding box center [441, 473] width 39 height 39
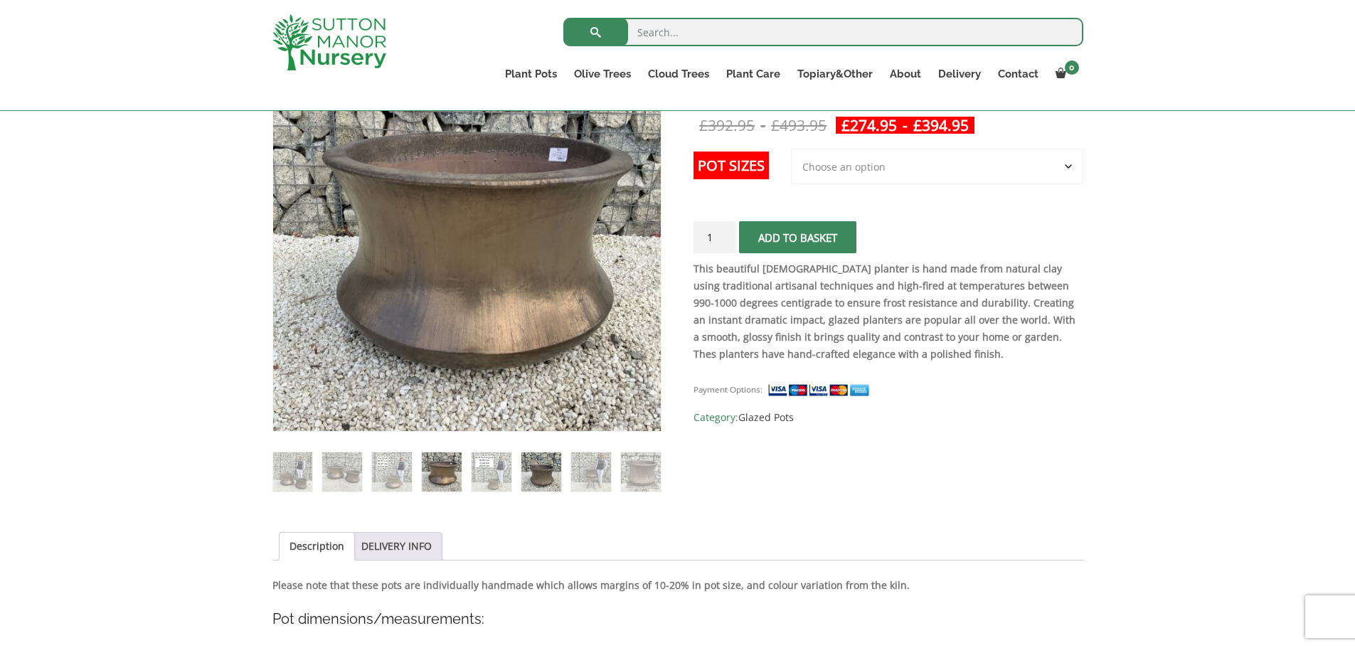
click at [548, 486] on img at bounding box center [540, 471] width 39 height 39
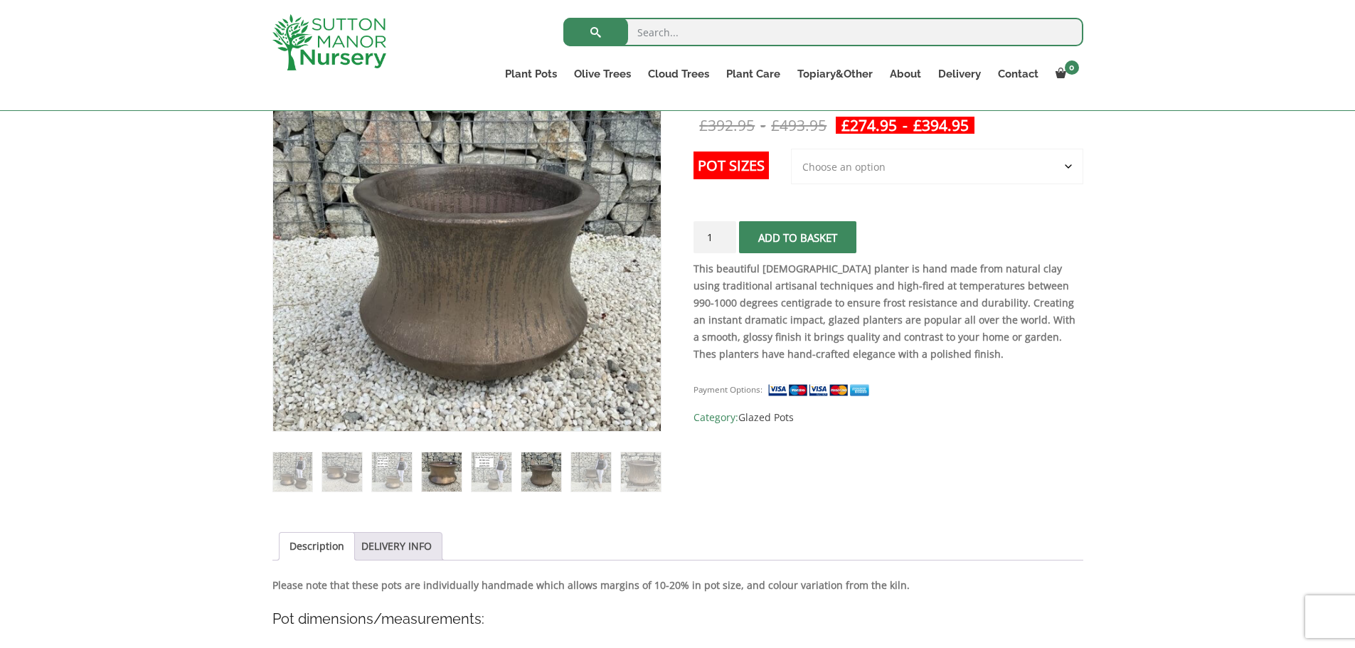
click at [422, 477] on img at bounding box center [441, 471] width 39 height 39
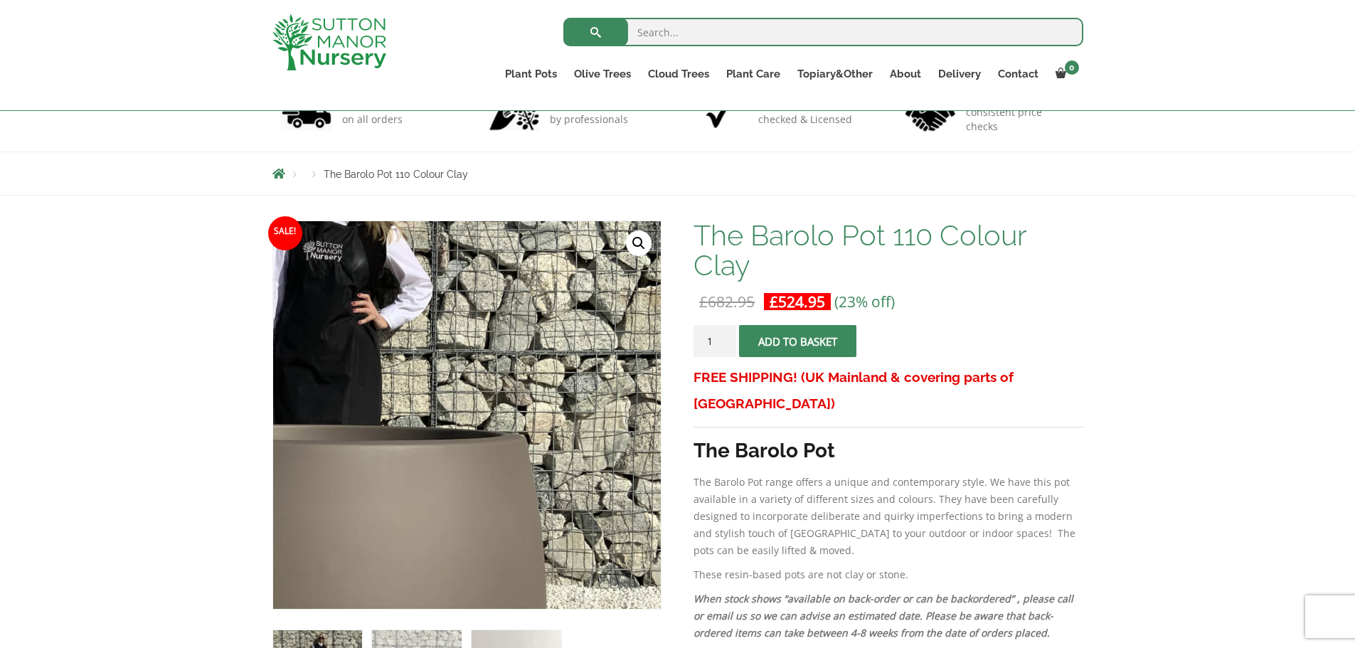
scroll to position [142, 0]
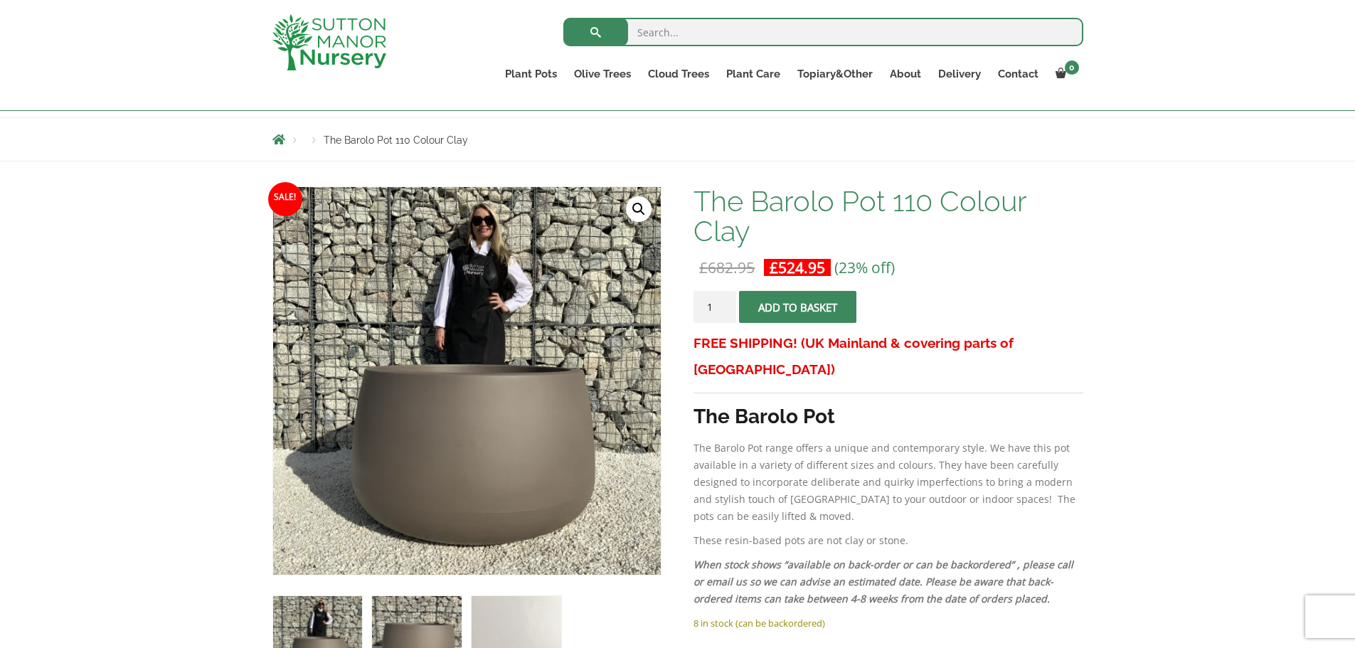
click at [436, 632] on img at bounding box center [416, 640] width 89 height 89
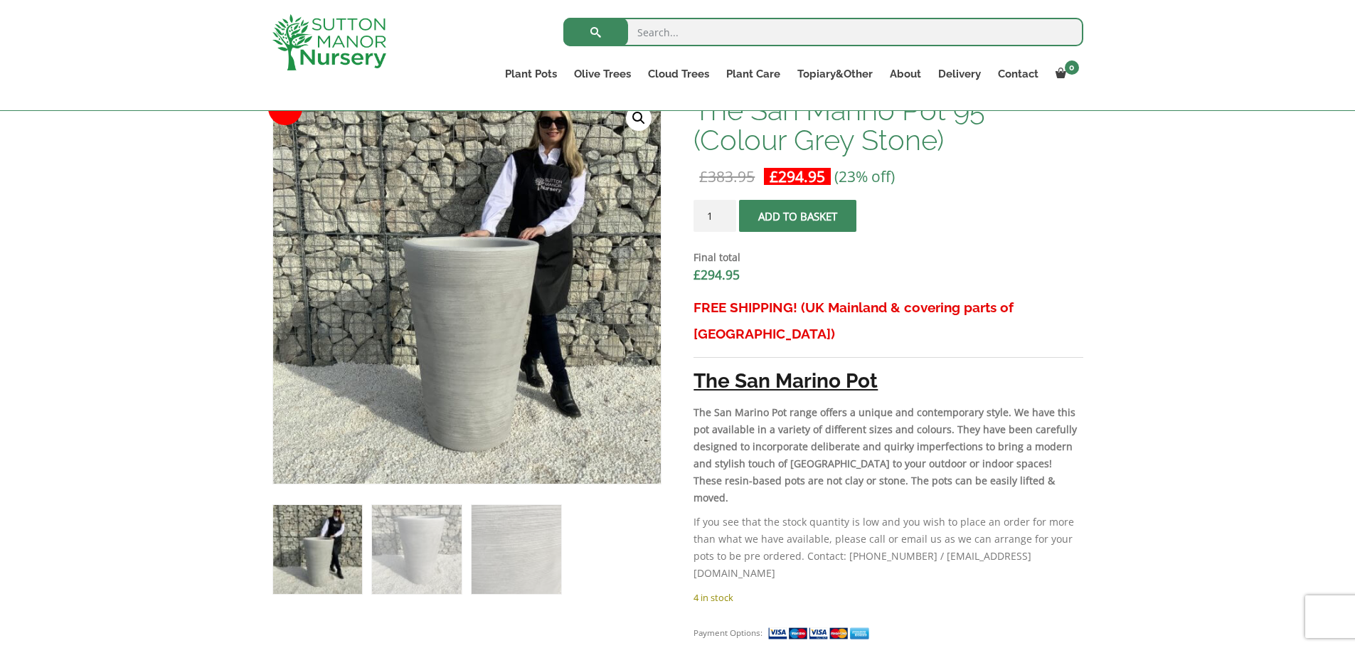
scroll to position [427, 0]
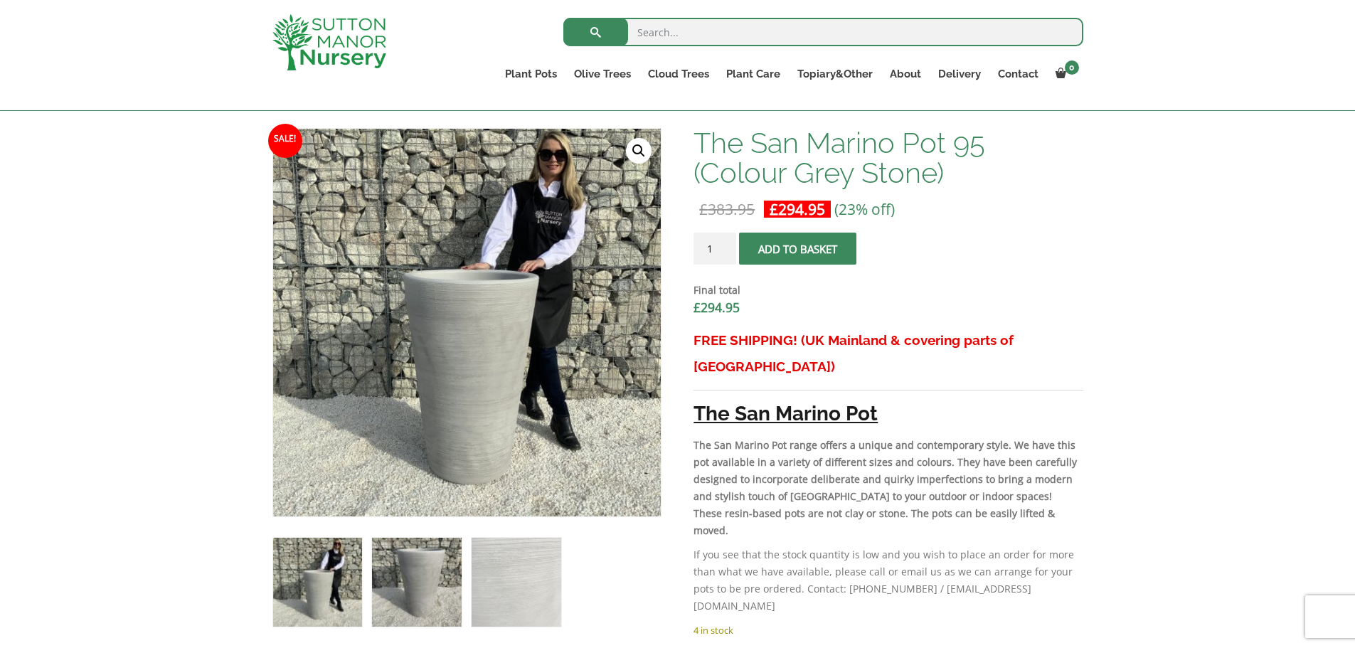
click at [428, 594] on img at bounding box center [416, 582] width 89 height 89
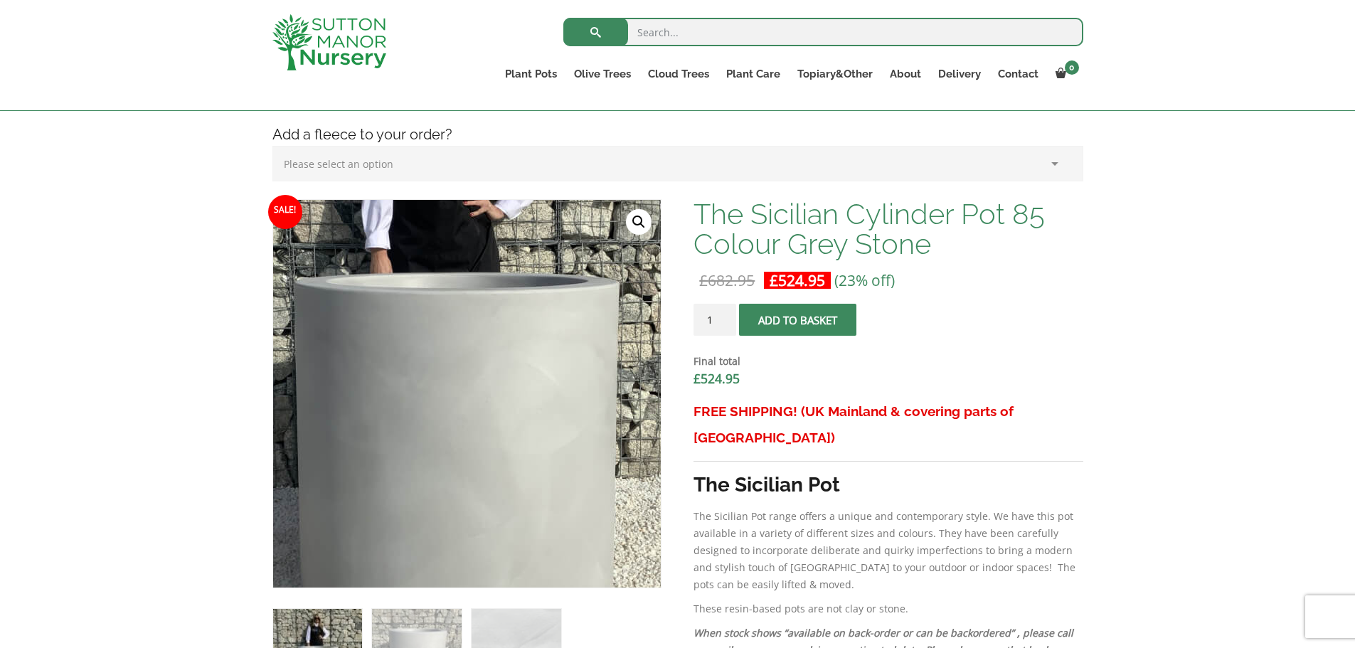
scroll to position [640, 0]
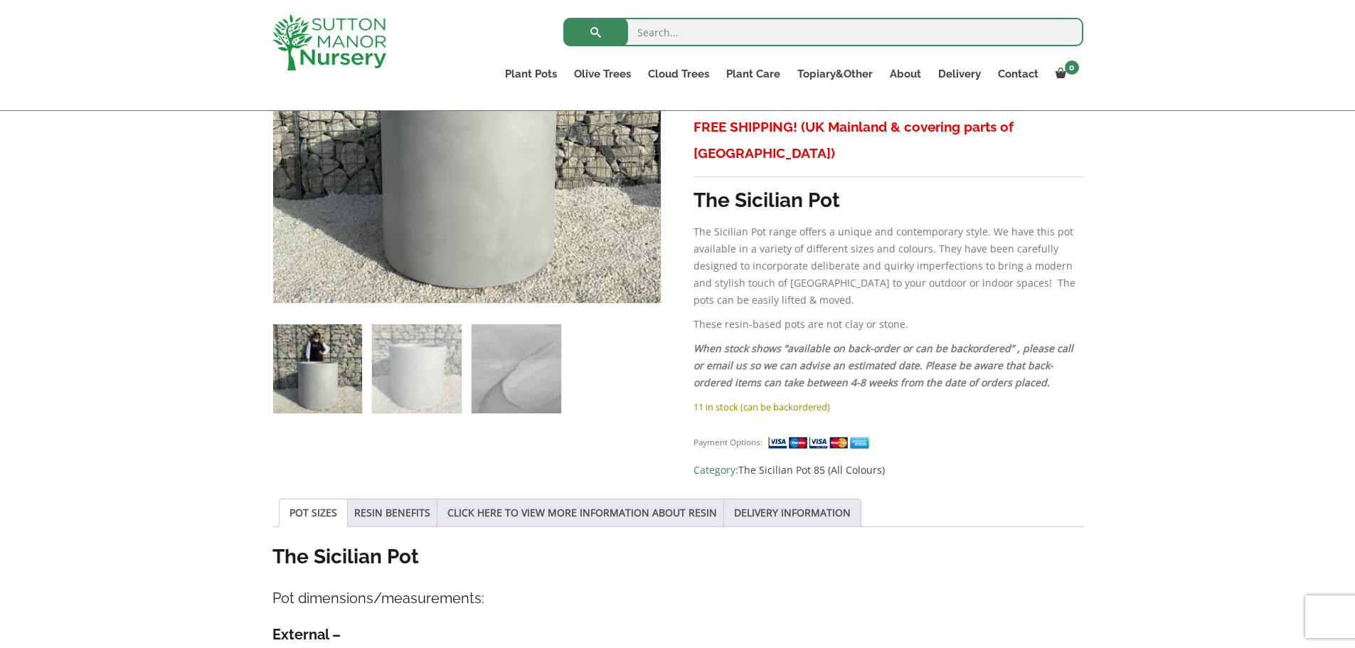
click at [531, 392] on img at bounding box center [516, 368] width 89 height 89
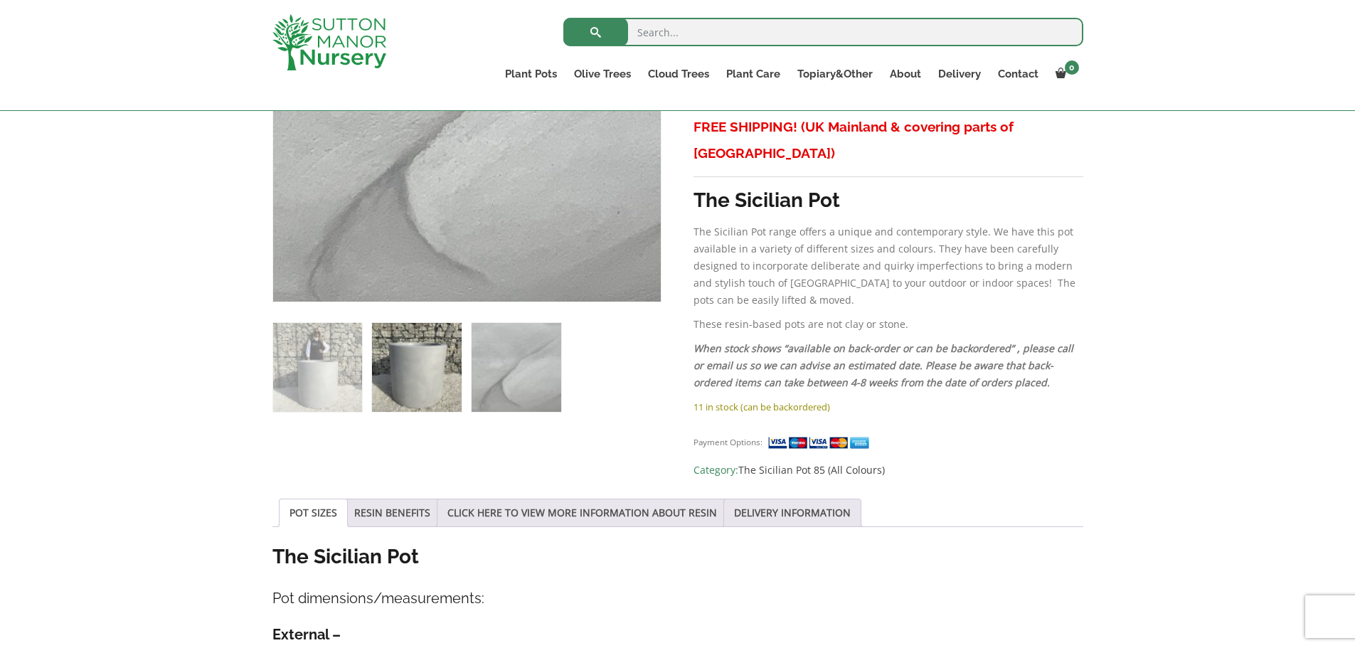
click at [442, 392] on img at bounding box center [416, 367] width 89 height 89
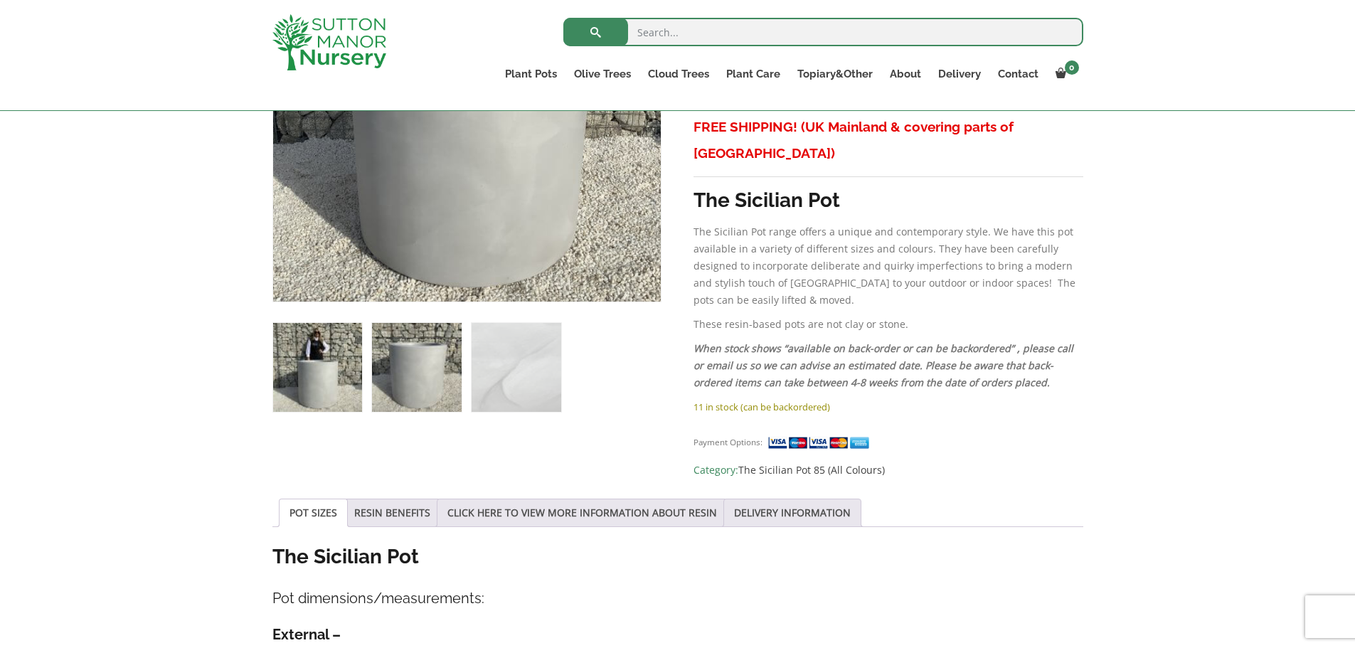
click at [327, 377] on img at bounding box center [317, 367] width 89 height 89
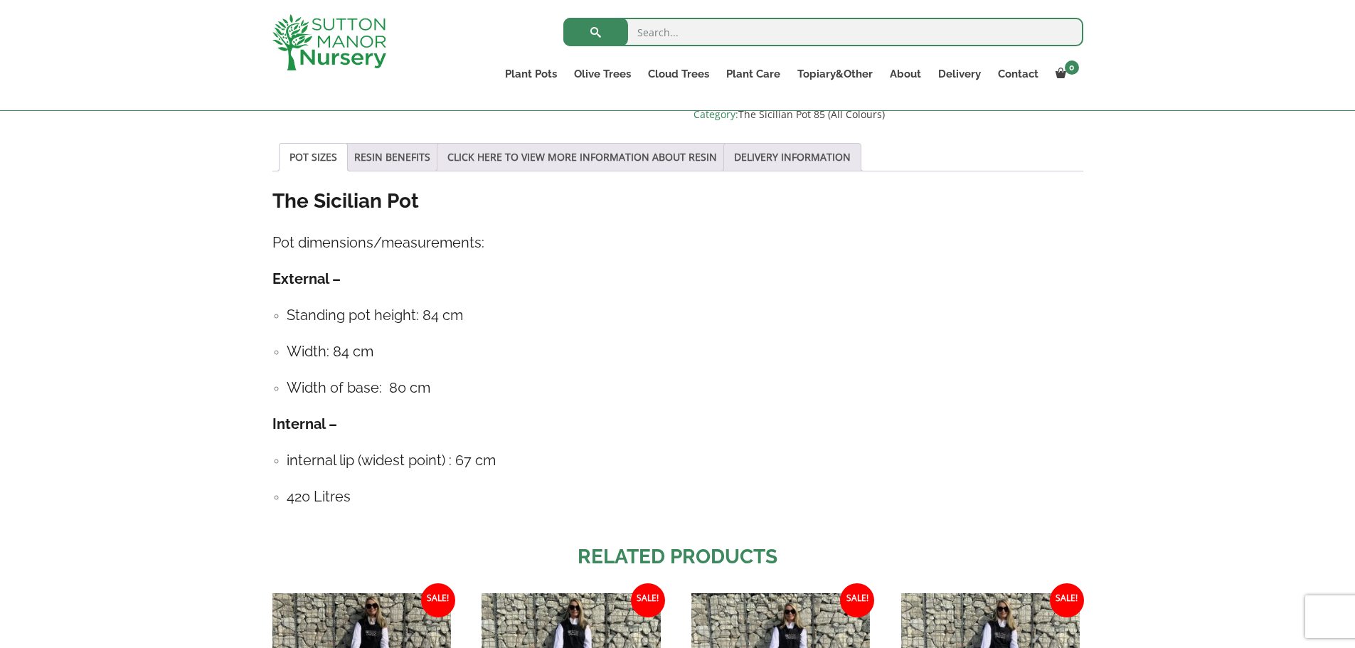
scroll to position [427, 0]
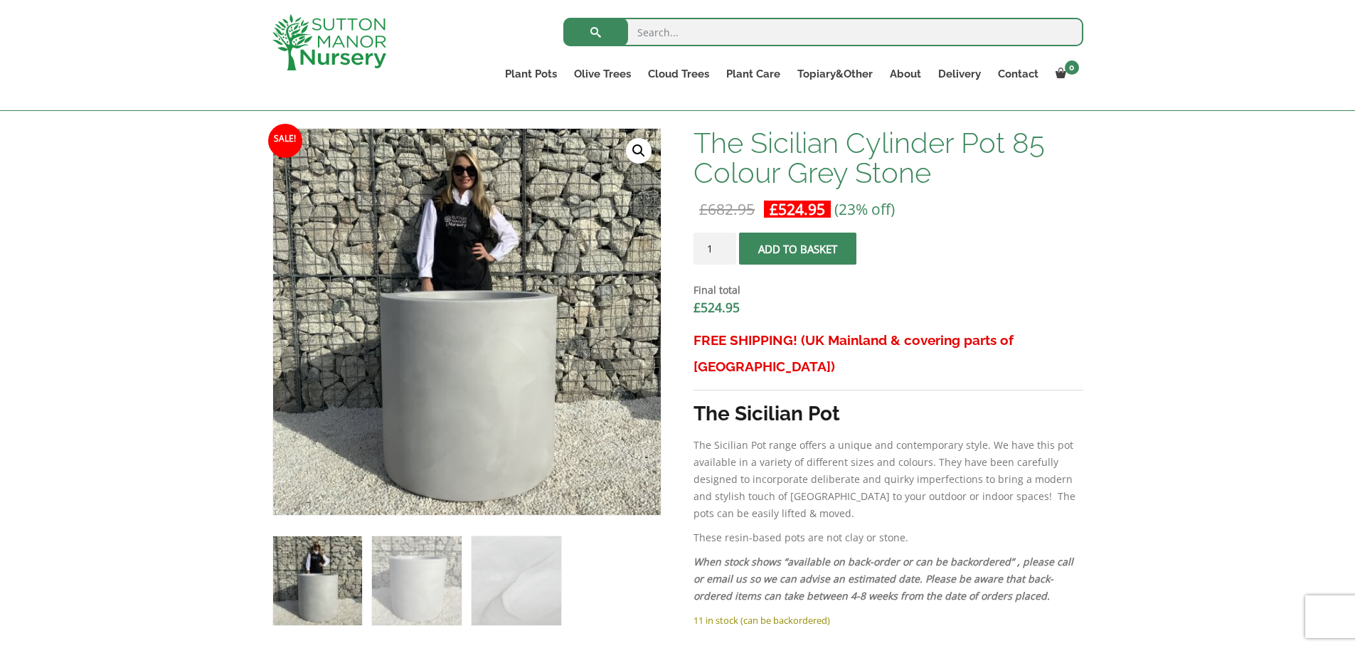
click at [798, 249] on span "submit" at bounding box center [798, 249] width 0 height 0
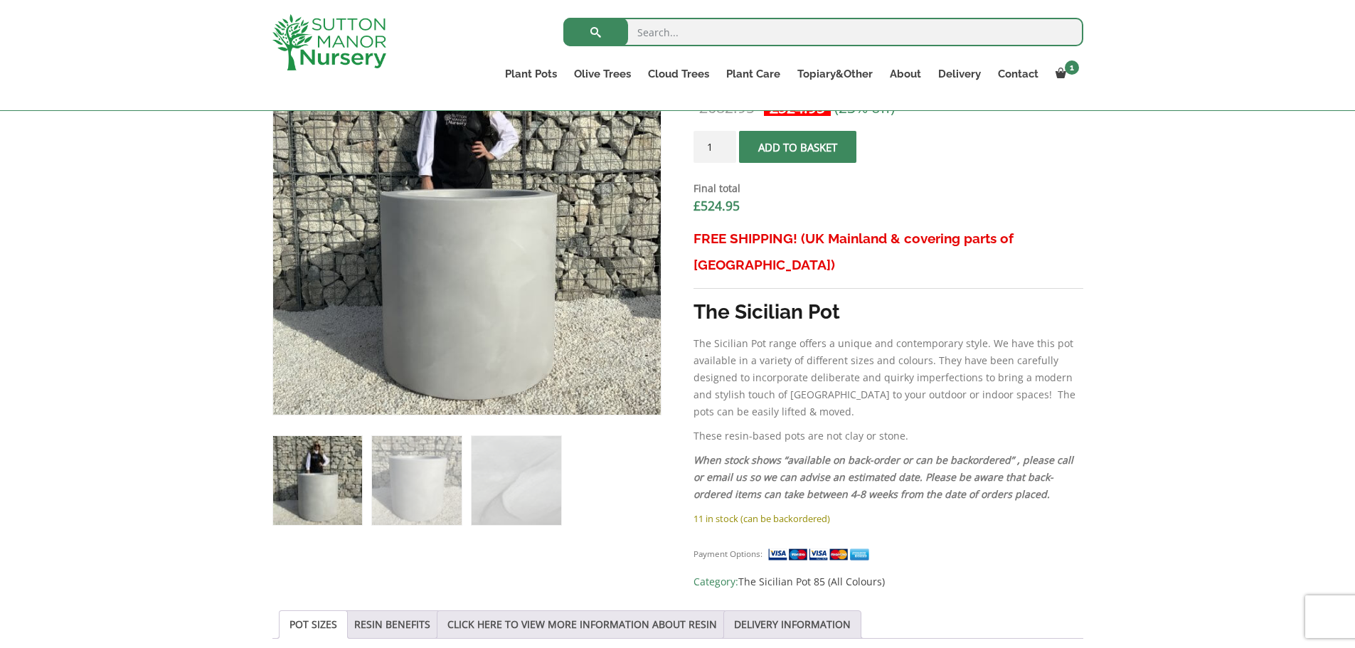
scroll to position [356, 0]
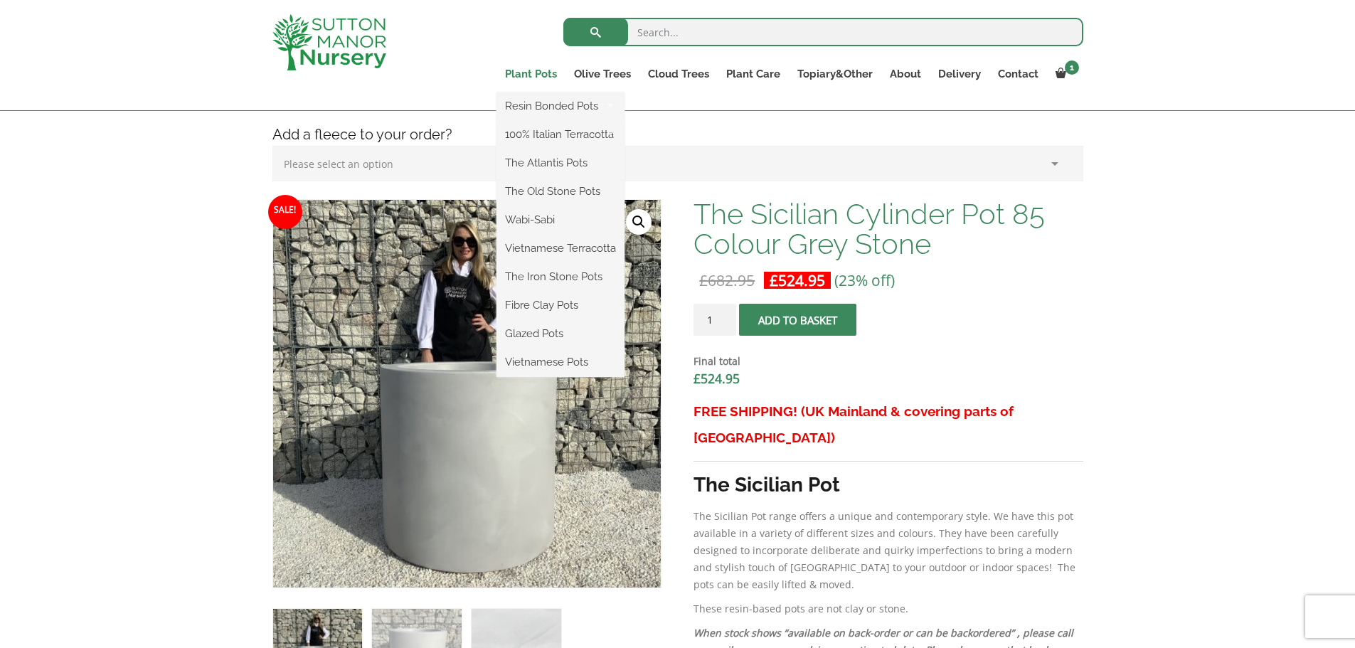
click at [527, 70] on link "Plant Pots" at bounding box center [530, 74] width 69 height 20
